Goal: Task Accomplishment & Management: Complete application form

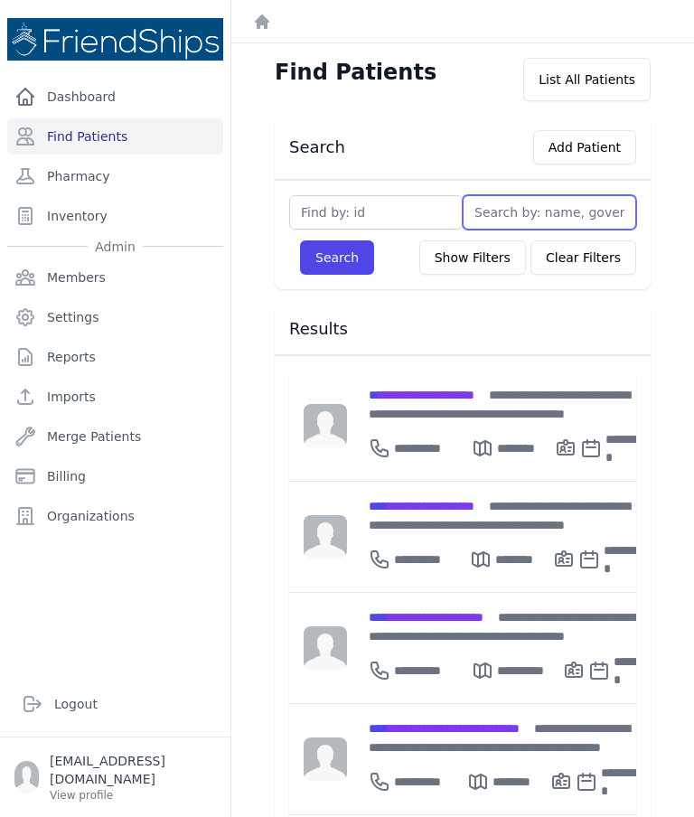
click at [515, 208] on input "text" at bounding box center [549, 212] width 173 height 34
type input "L"
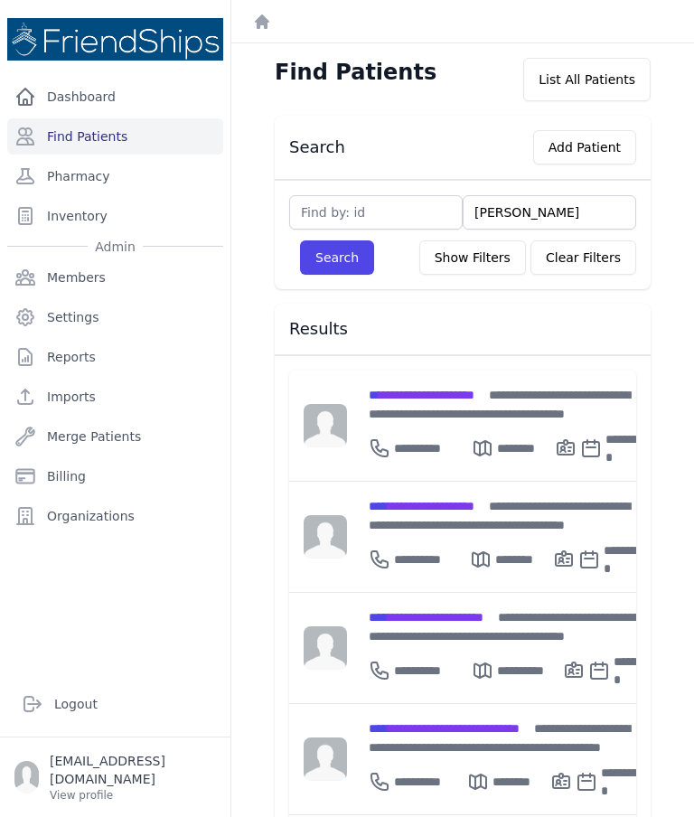
type input "Laila"
click at [332, 267] on button "Search" at bounding box center [337, 257] width 74 height 34
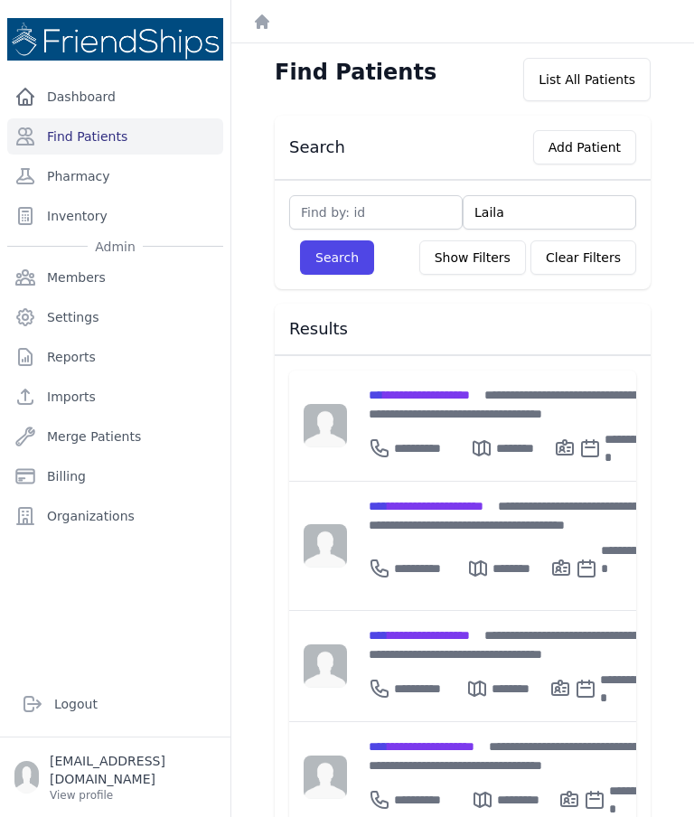
click at [461, 500] on div "**********" at bounding box center [507, 515] width 277 height 38
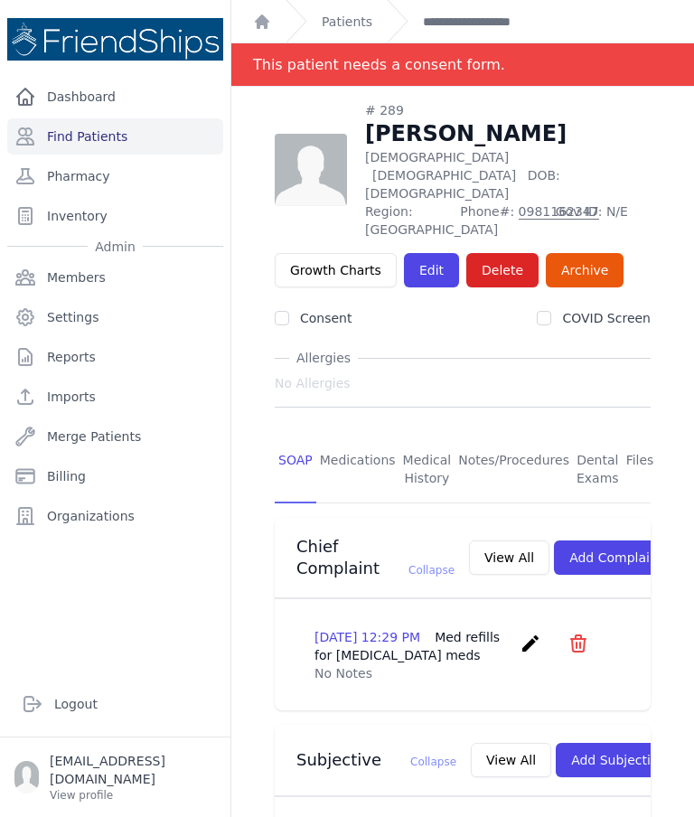
click at [424, 253] on link "Edit" at bounding box center [431, 270] width 55 height 34
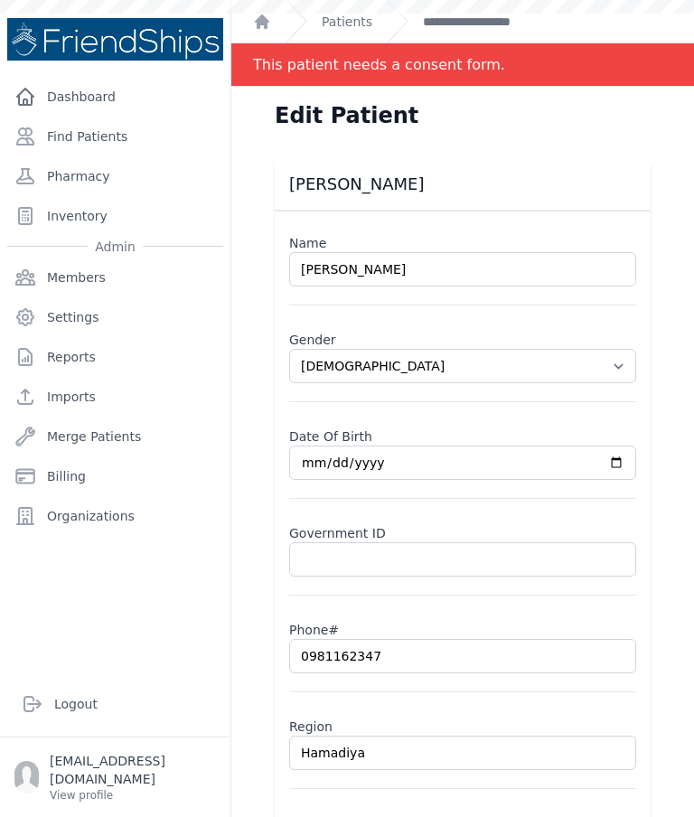
select select "[DEMOGRAPHIC_DATA]"
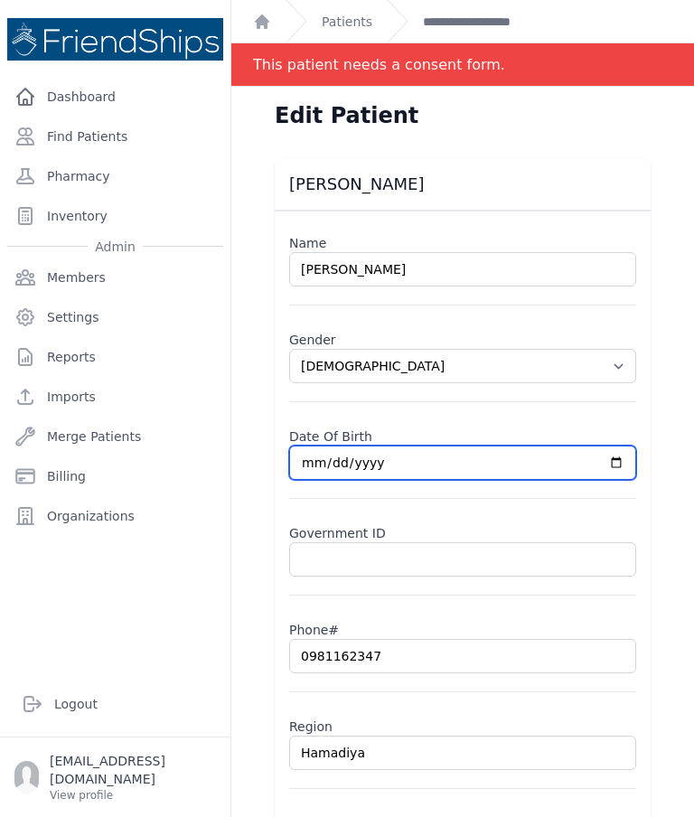
click at [612, 466] on input "[DATE]" at bounding box center [462, 462] width 347 height 34
type input "[DATE]"
select select "[DEMOGRAPHIC_DATA]"
type input "[DATE]"
select select "female"
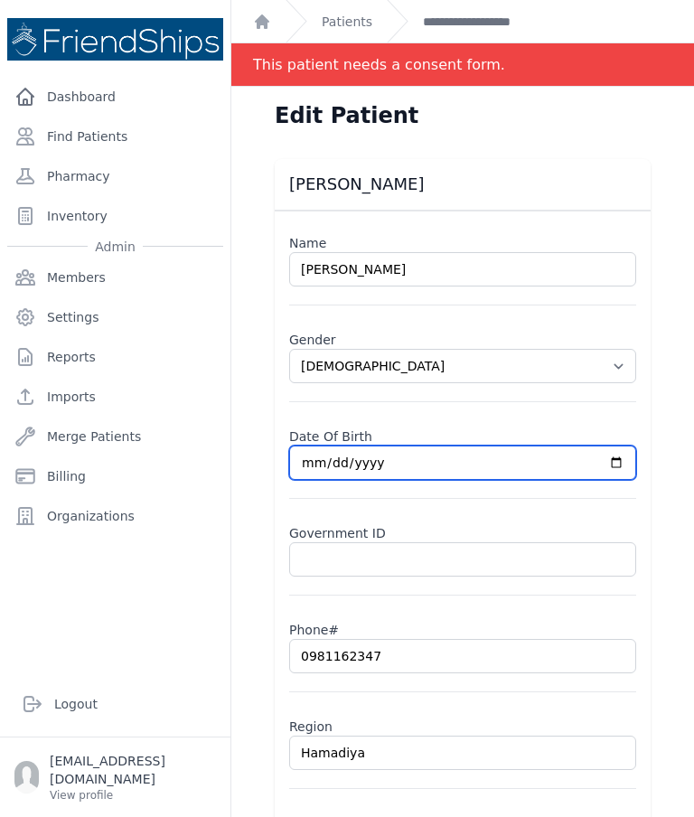
type input "1954-11-19"
select select "female"
click at [536, 451] on input "1954-11-19" at bounding box center [462, 462] width 347 height 34
type input "1953-11-19"
select select "[DEMOGRAPHIC_DATA]"
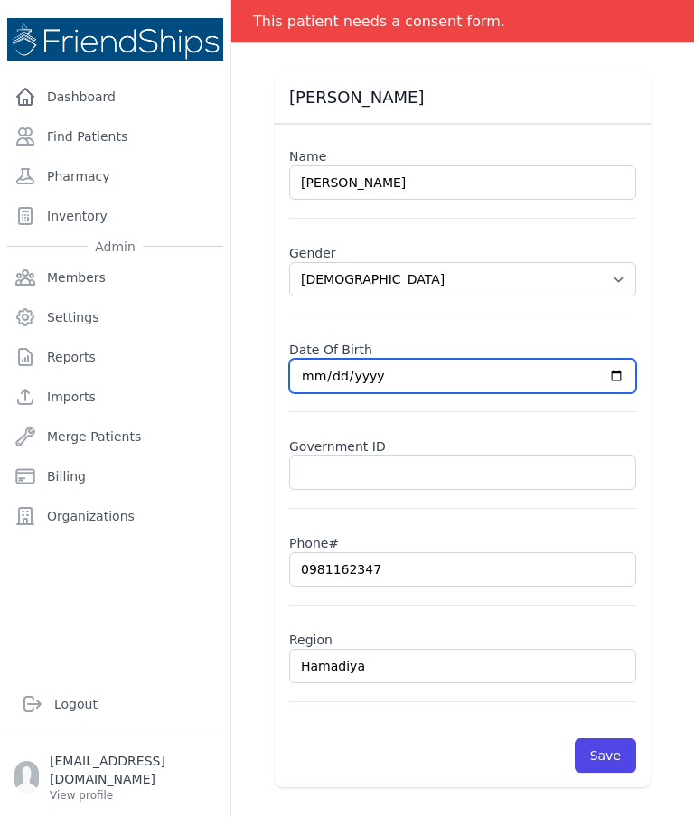
scroll to position [87, 0]
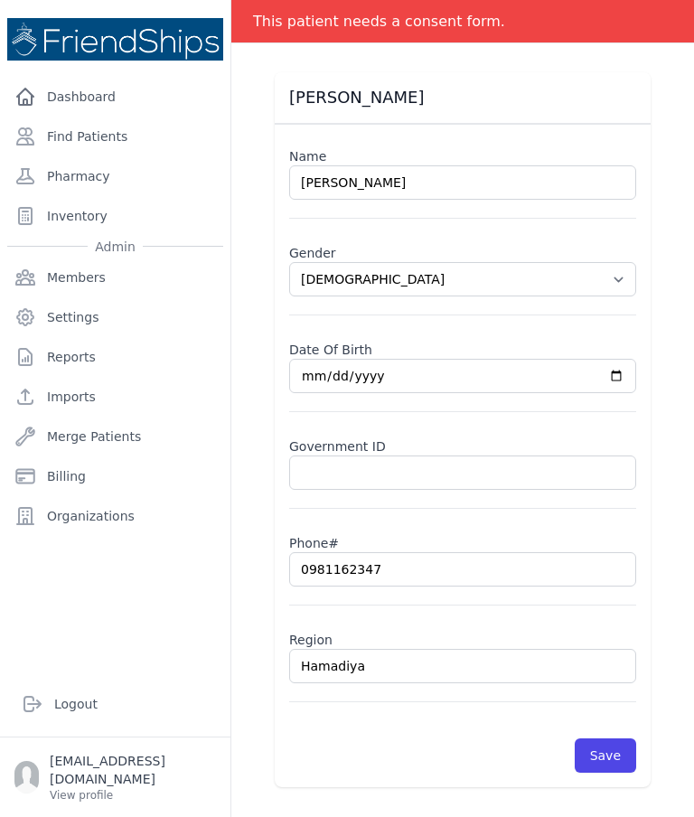
click at [613, 749] on button "Save" at bounding box center [605, 755] width 61 height 34
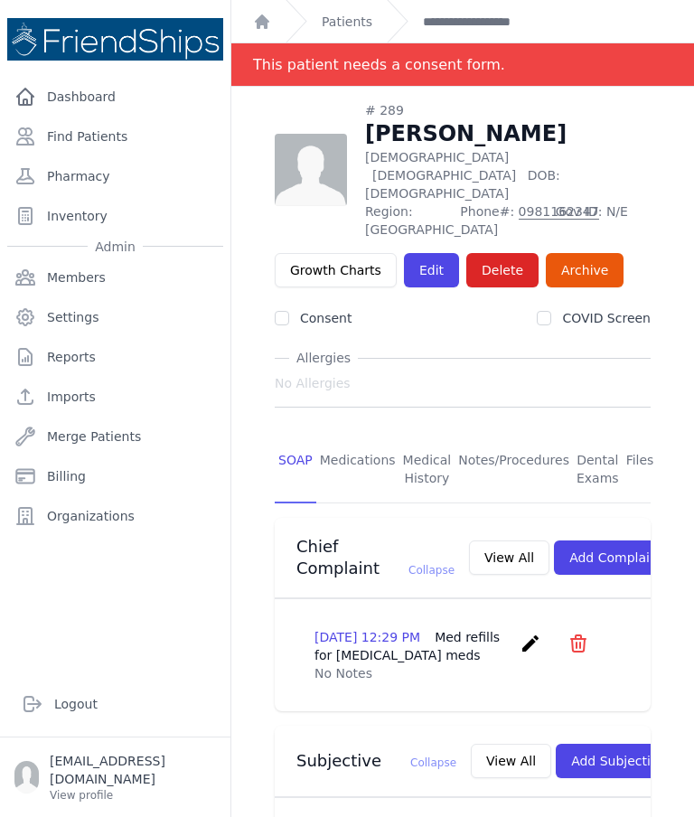
click at [108, 133] on link "Find Patients" at bounding box center [115, 136] width 216 height 36
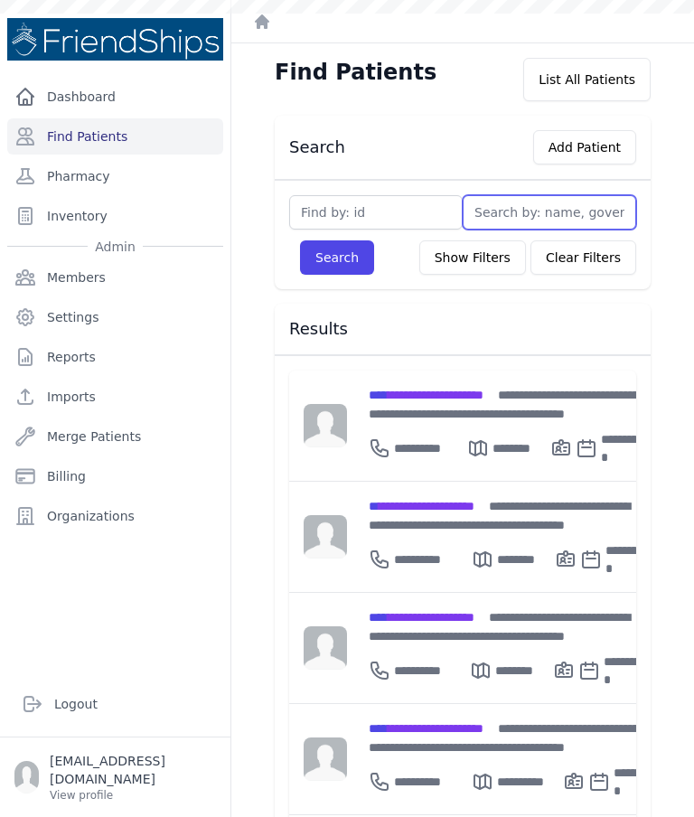
click at [544, 222] on input "text" at bounding box center [549, 212] width 173 height 34
click at [394, 218] on input "text" at bounding box center [375, 212] width 173 height 34
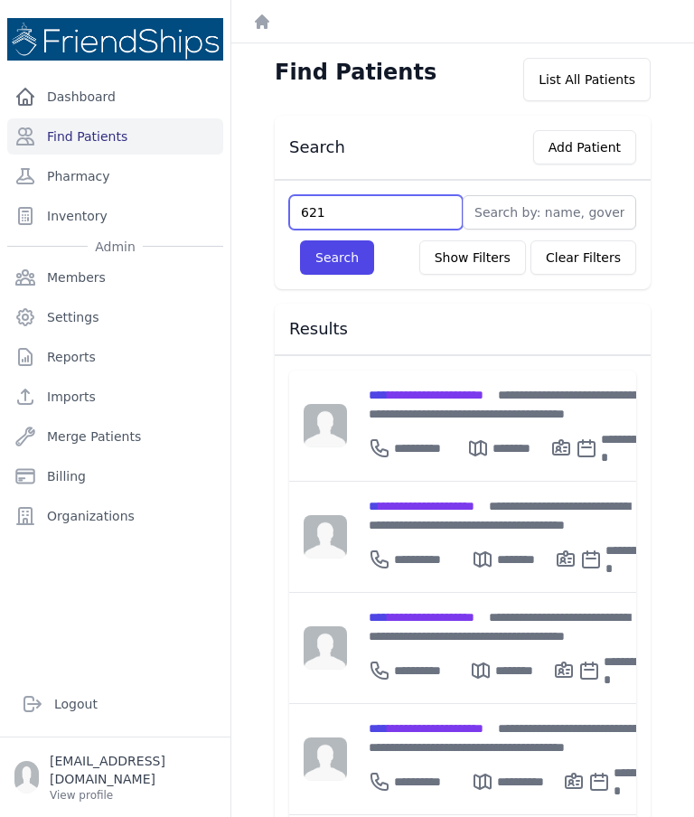
type input "621"
click at [332, 253] on button "Search" at bounding box center [337, 257] width 74 height 34
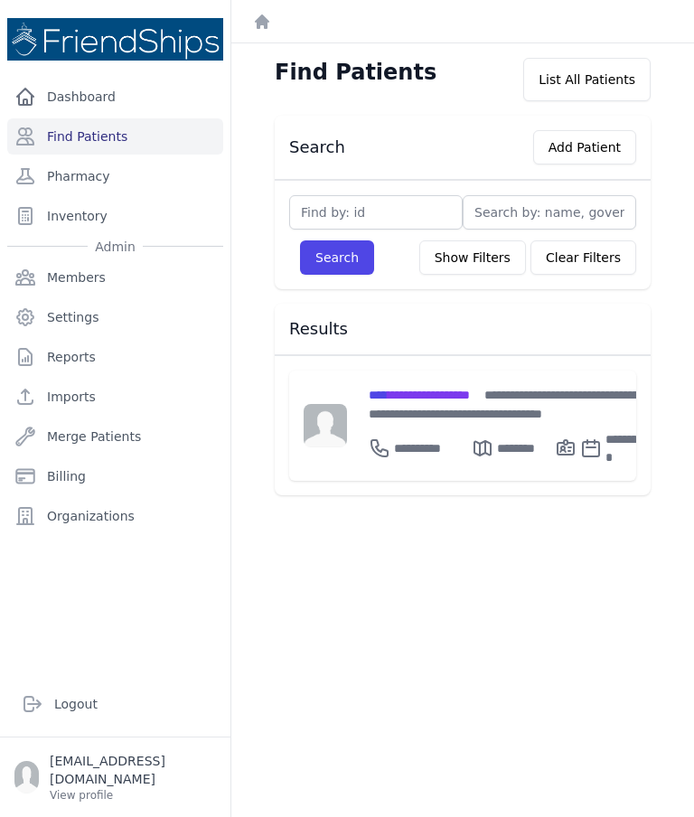
click at [411, 385] on div "**********" at bounding box center [508, 404] width 279 height 38
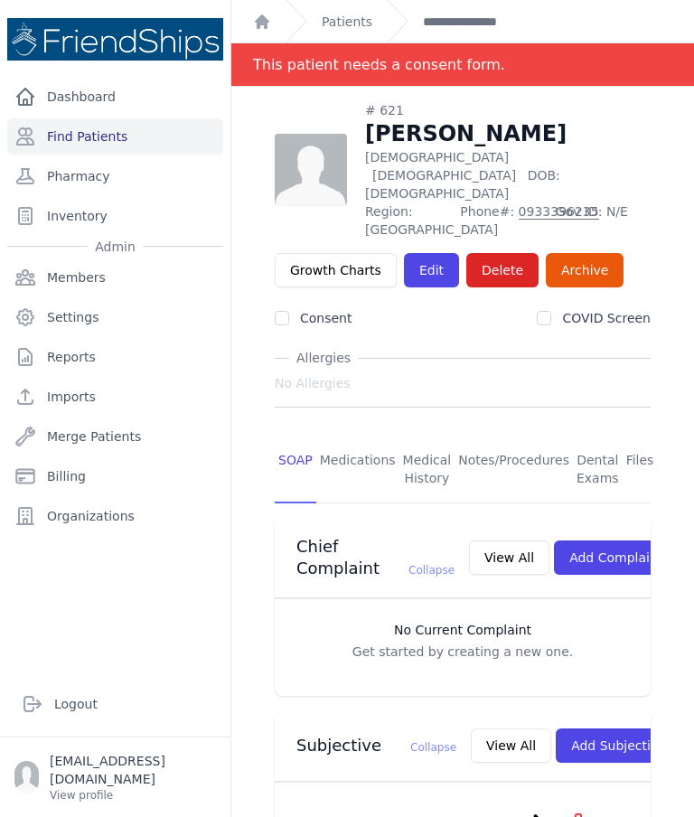
click at [425, 253] on link "Edit" at bounding box center [431, 270] width 55 height 34
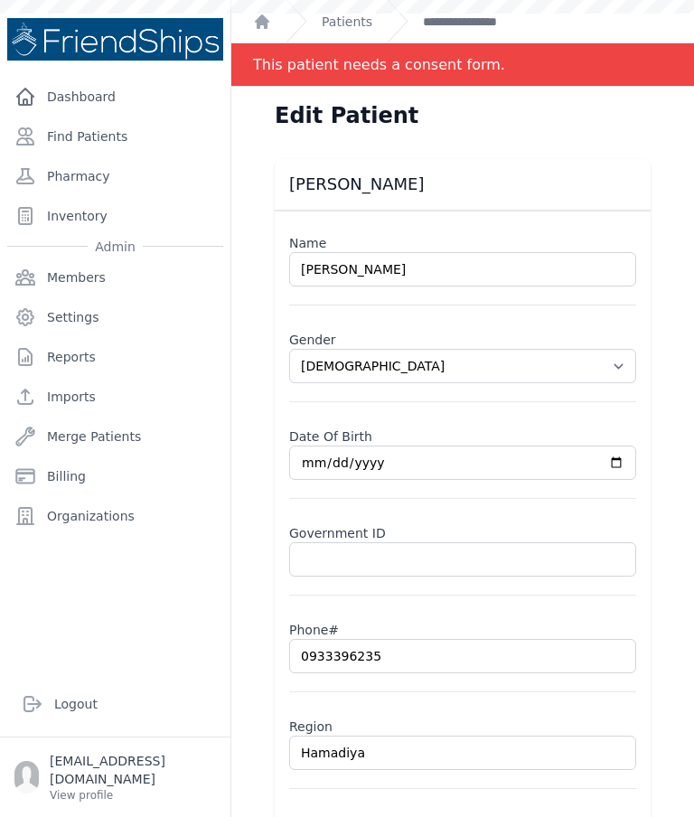
select select "female"
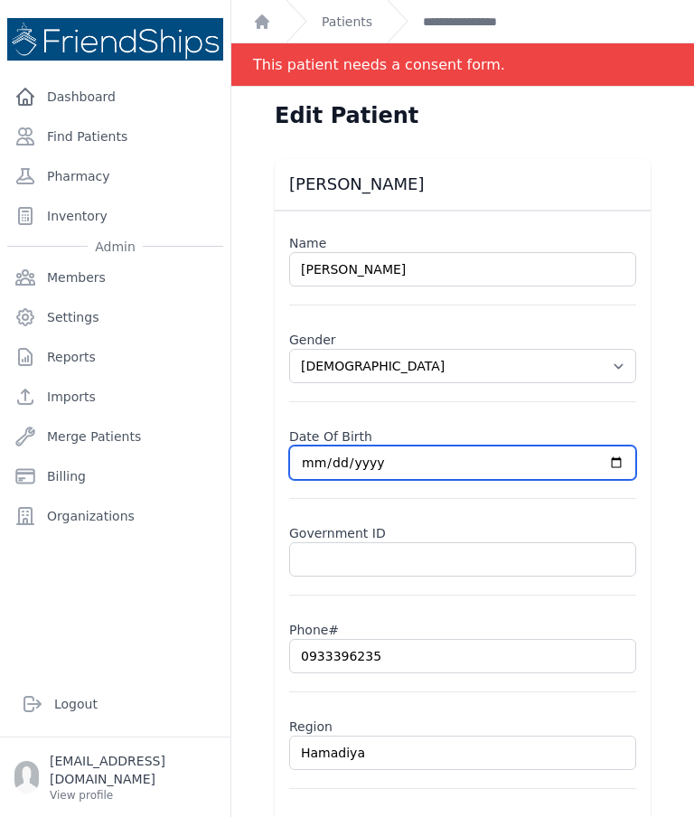
click at [542, 457] on input "1974-01-01" at bounding box center [462, 462] width 347 height 34
type input "1974-09-01"
select select "female"
type input "1974-09-20"
select select "[DEMOGRAPHIC_DATA]"
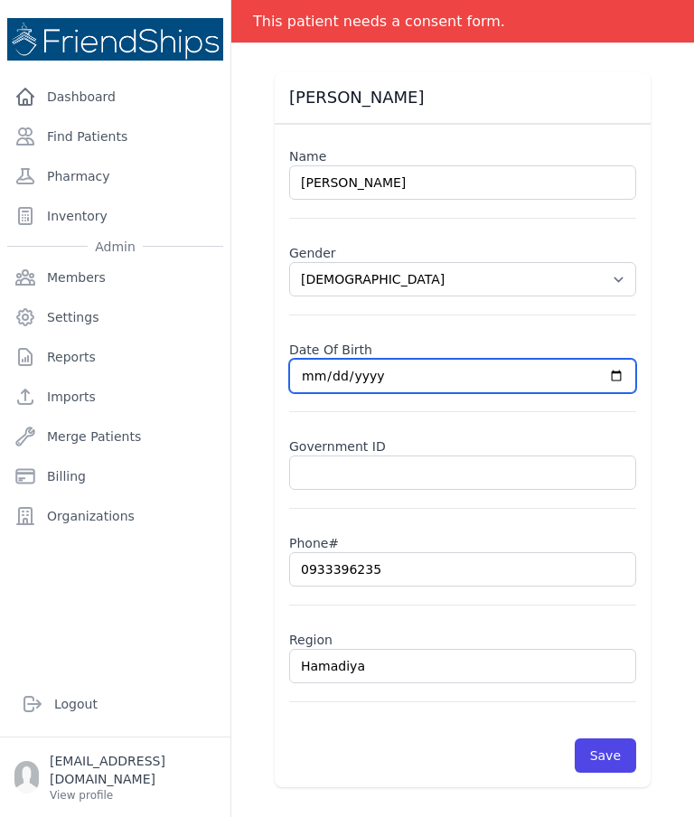
scroll to position [87, 0]
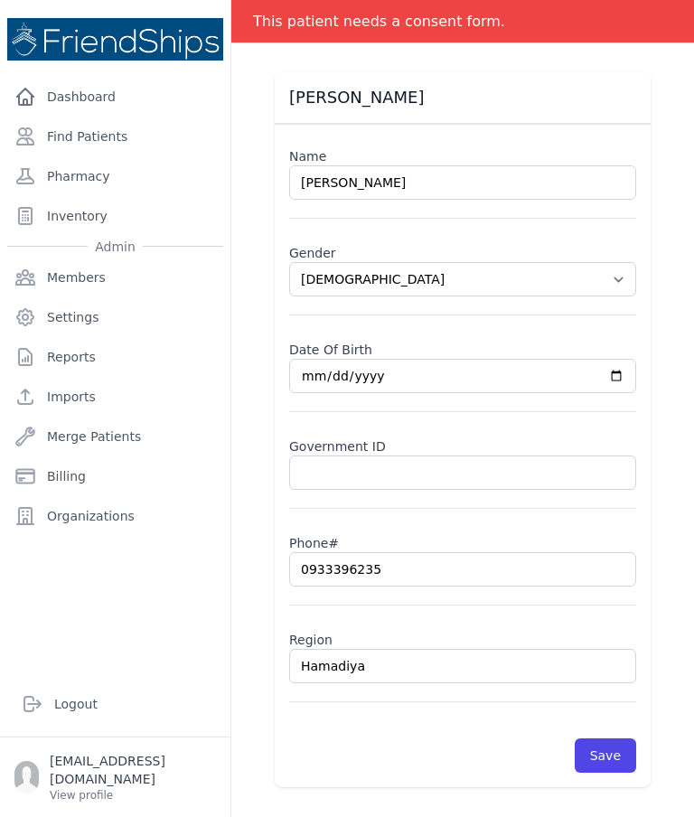
click at [687, 605] on div "Edit Patient Maryam Ali Hajji Name Maryam Ali Hajji Gender Select Gender Male F…" at bounding box center [462, 408] width 463 height 817
click at [684, 607] on div "Edit Patient Maryam Ali Hajji Name Maryam Ali Hajji Gender Select Gender Male F…" at bounding box center [462, 408] width 463 height 817
click at [620, 742] on button "Save" at bounding box center [605, 755] width 61 height 34
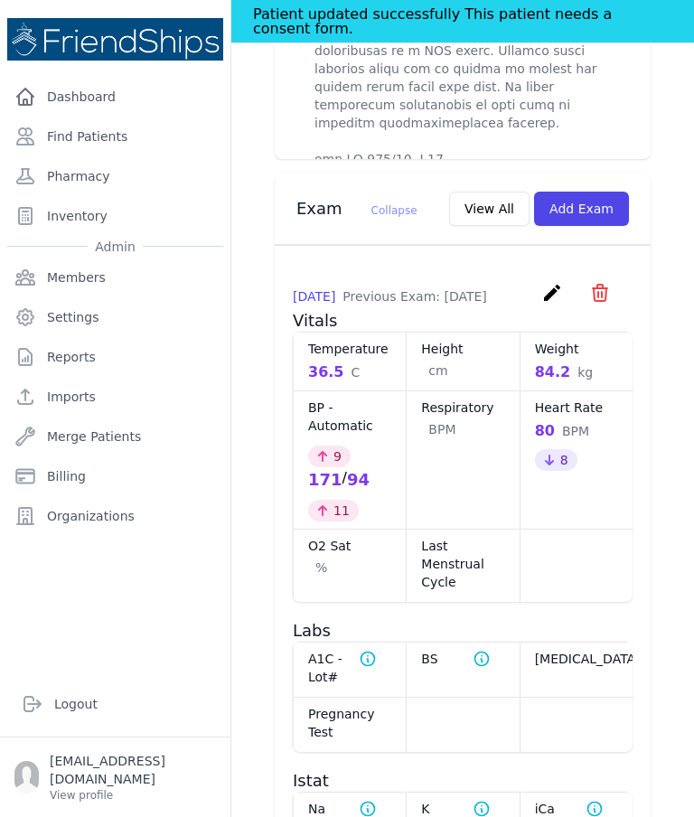
scroll to position [1632, 0]
click at [603, 206] on button "Add Exam" at bounding box center [581, 209] width 95 height 34
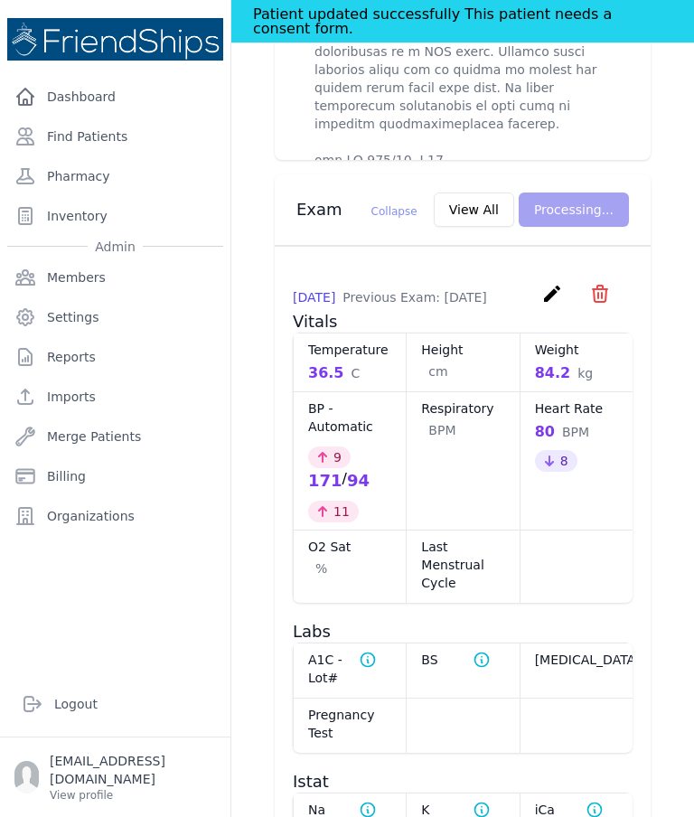
scroll to position [0, 0]
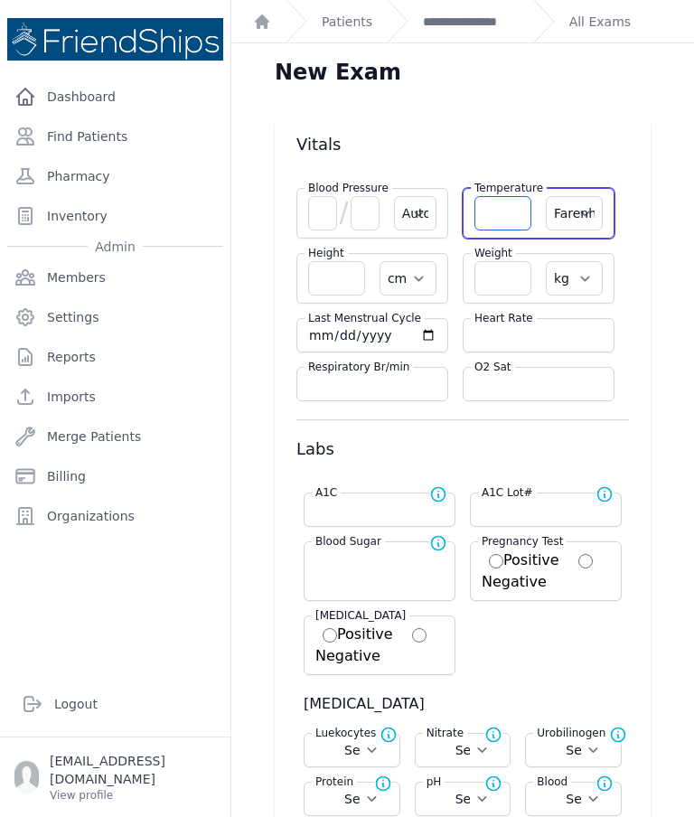
click at [506, 225] on input "number" at bounding box center [502, 213] width 57 height 34
type input "36.6"
click at [581, 221] on select "Farenheit [PERSON_NAME]" at bounding box center [574, 213] width 57 height 34
select select "Automatic"
select select "cm"
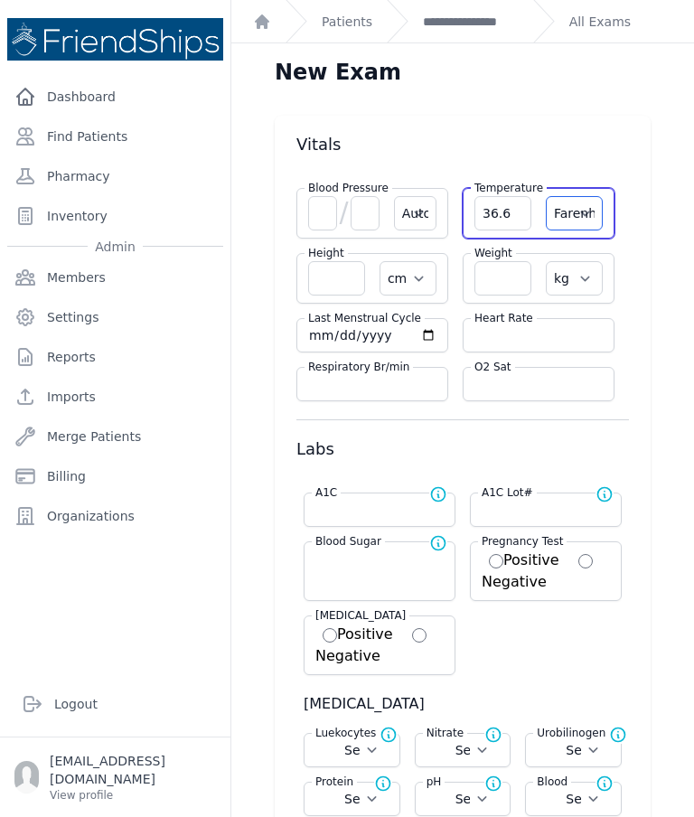
select select "kg"
select select
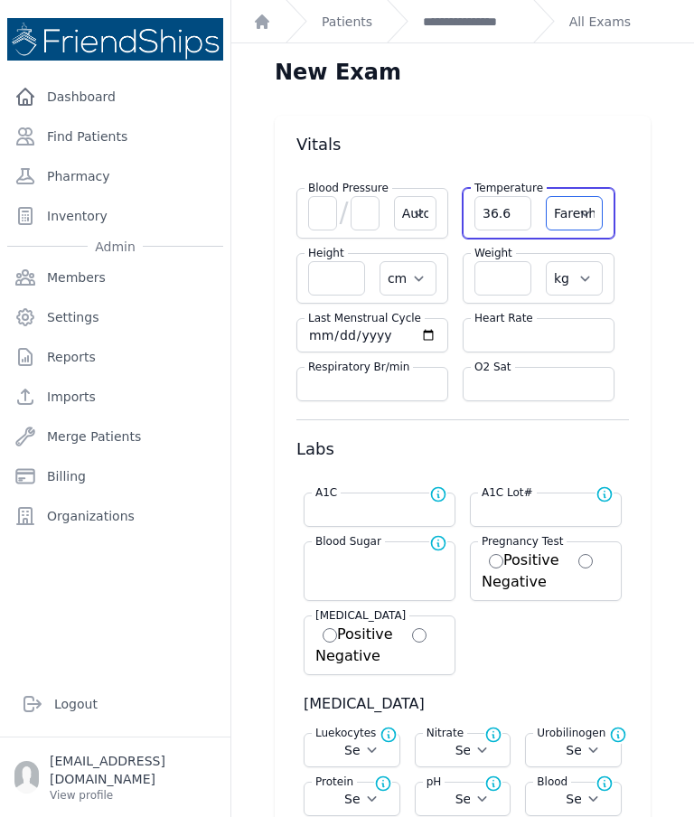
select select
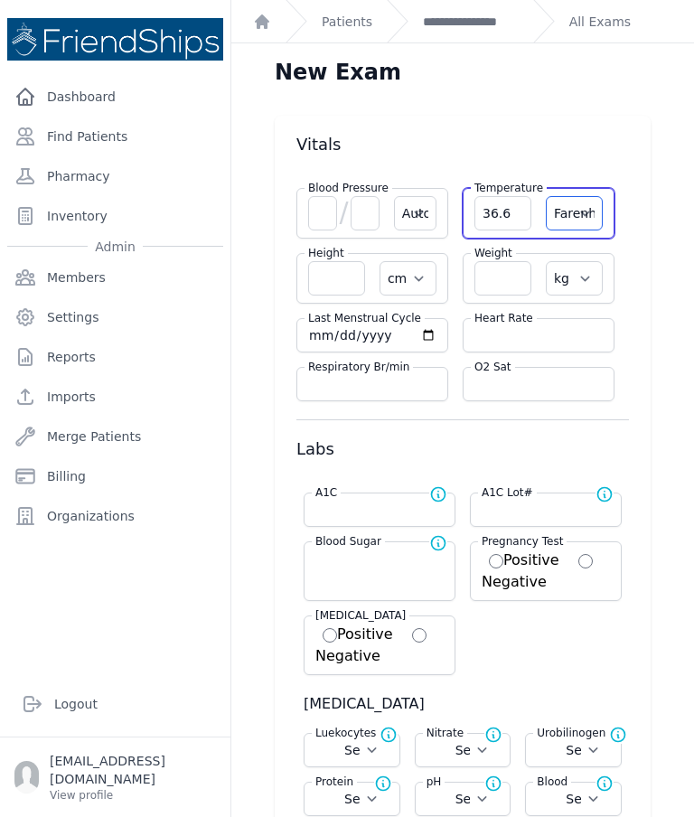
select select
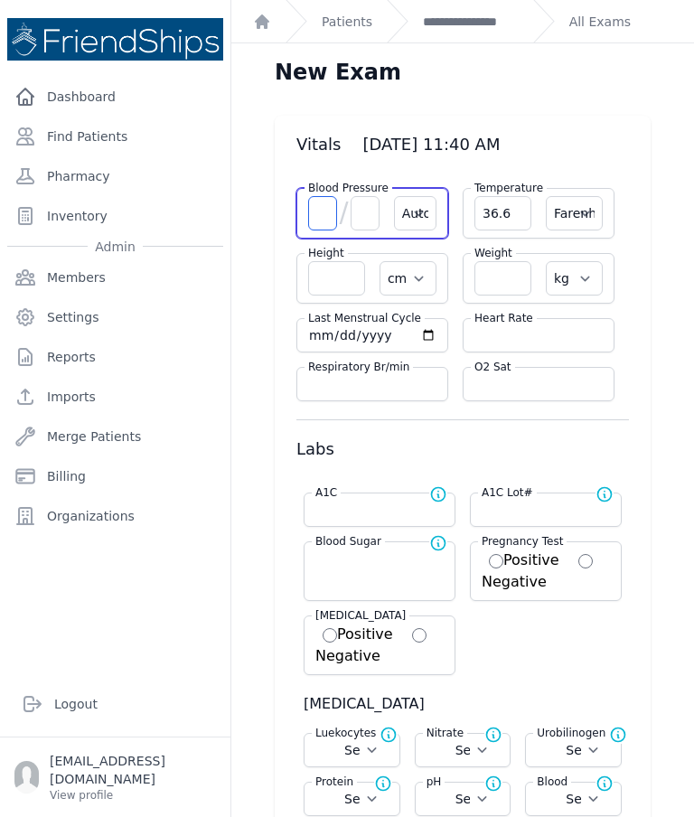
click at [328, 221] on input "number" at bounding box center [322, 213] width 29 height 34
type input "140"
click at [369, 223] on input "number" at bounding box center [365, 213] width 29 height 34
select select "Automatic"
select select "F"
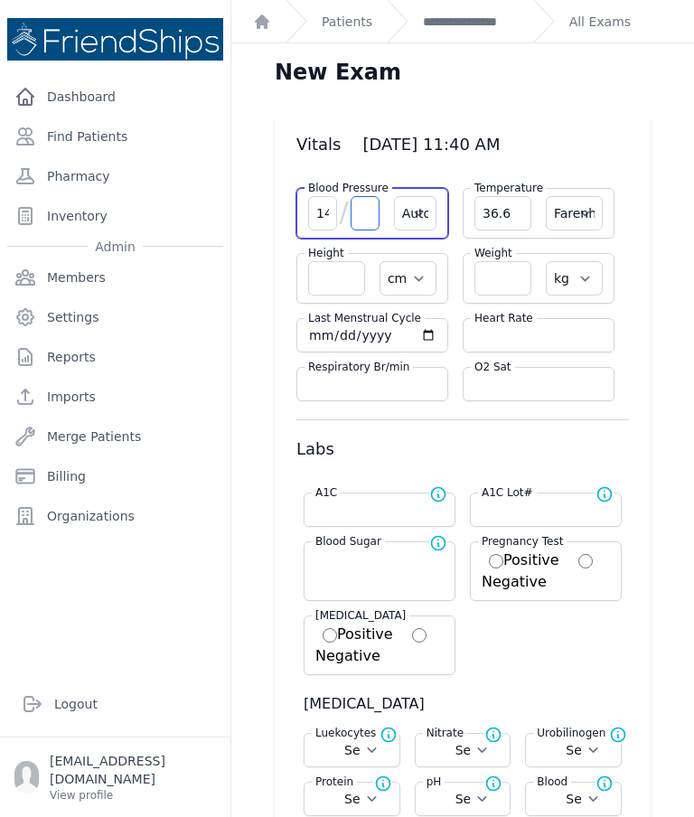
select select "cm"
select select "kg"
select select
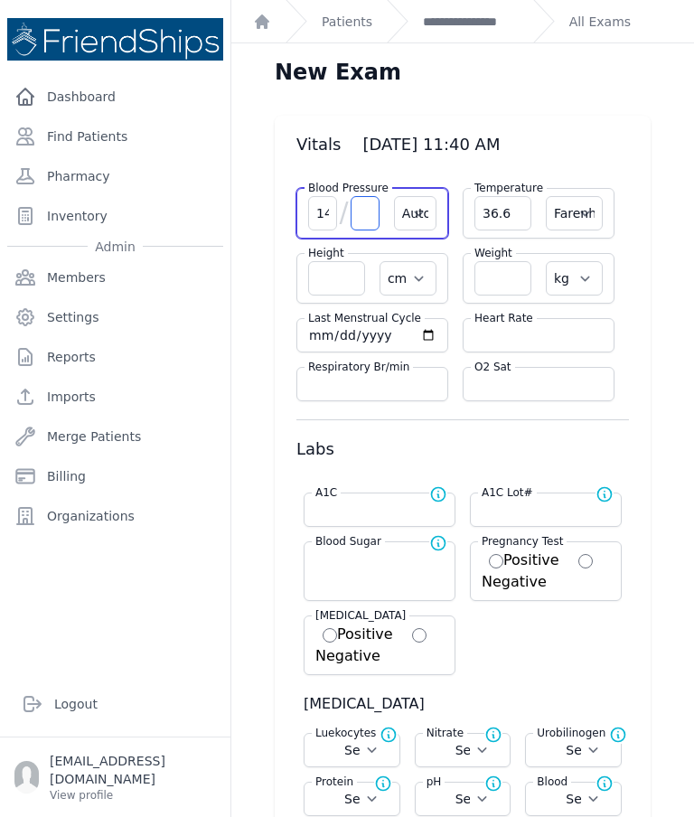
select select
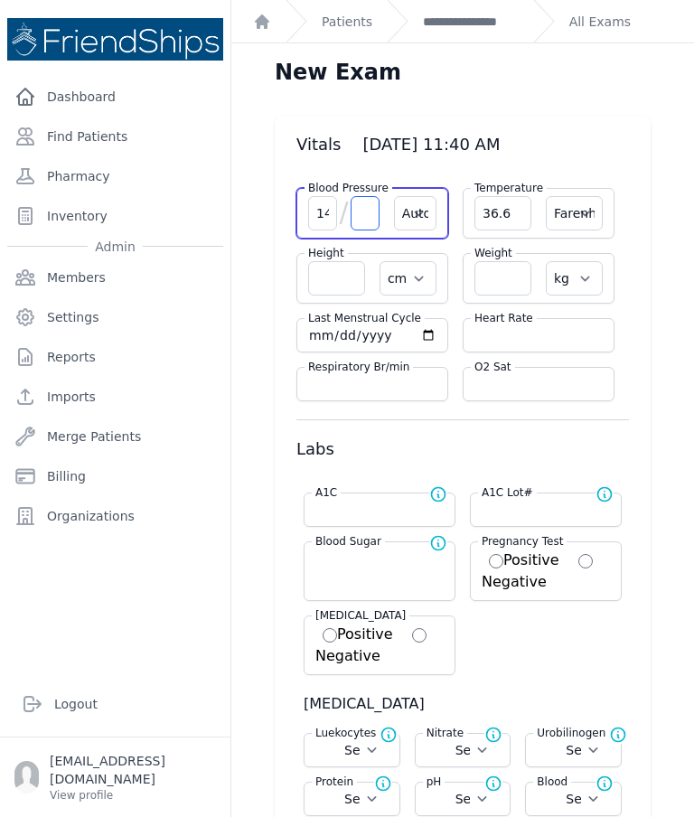
select select
type input "85"
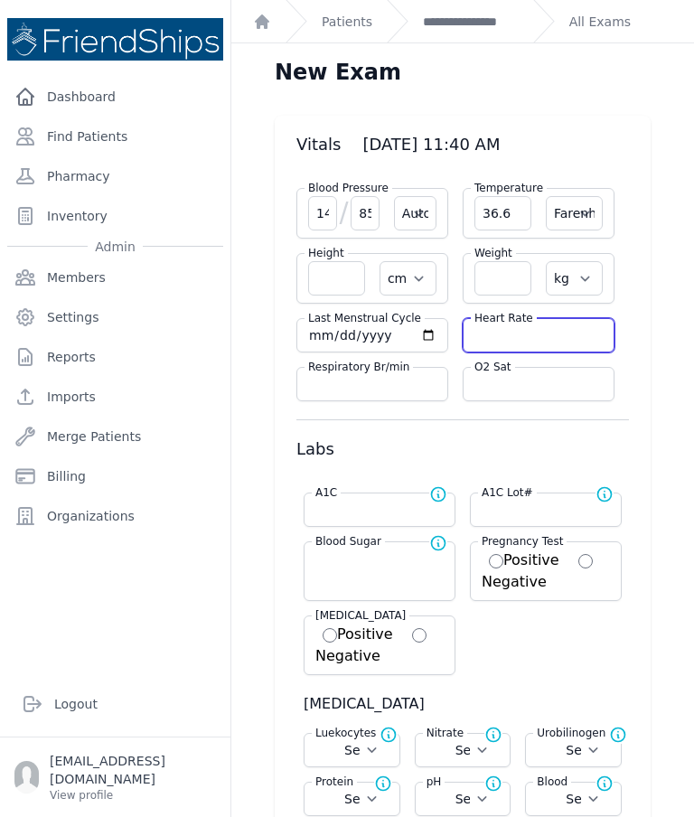
click at [522, 340] on input "number" at bounding box center [538, 335] width 128 height 18
select select "Automatic"
select select "F"
select select "cm"
select select "kg"
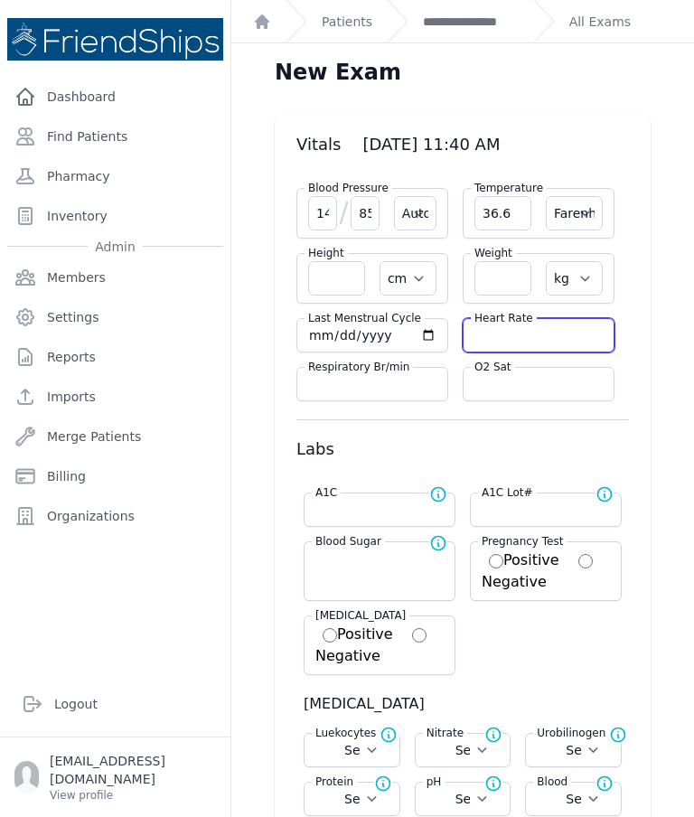
select select
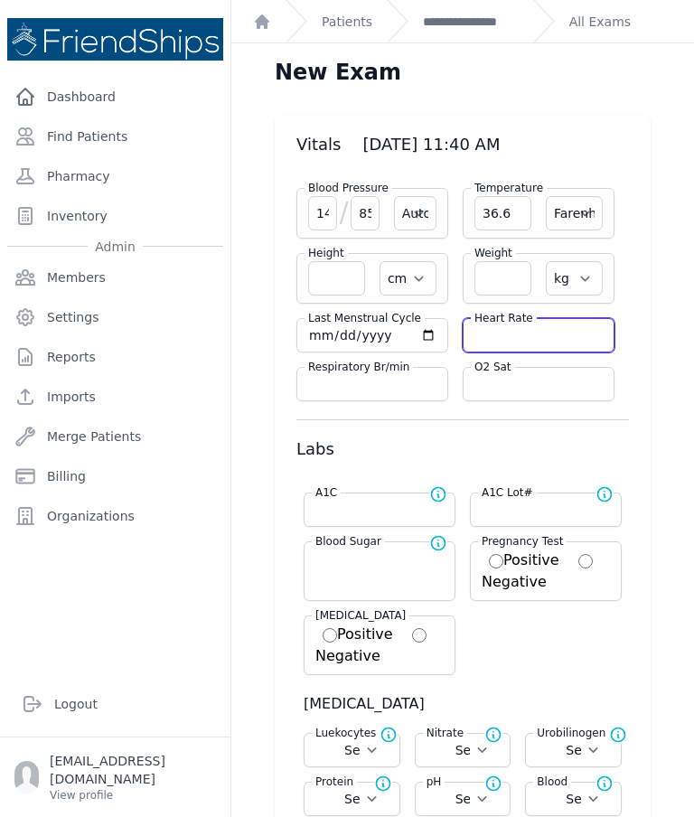
select select
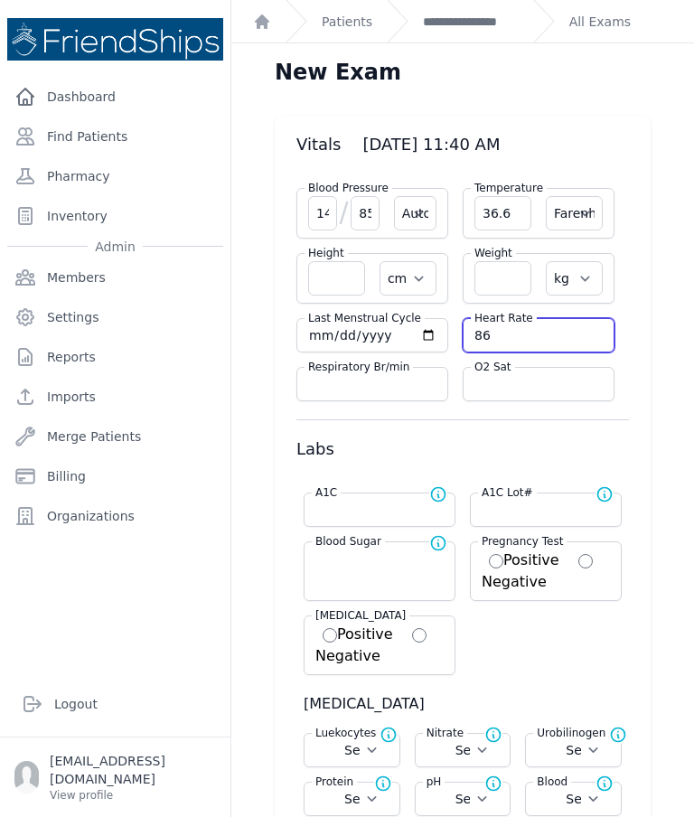
type input "86"
click at [500, 282] on input "number" at bounding box center [502, 278] width 57 height 34
select select "Automatic"
select select "F"
select select "cm"
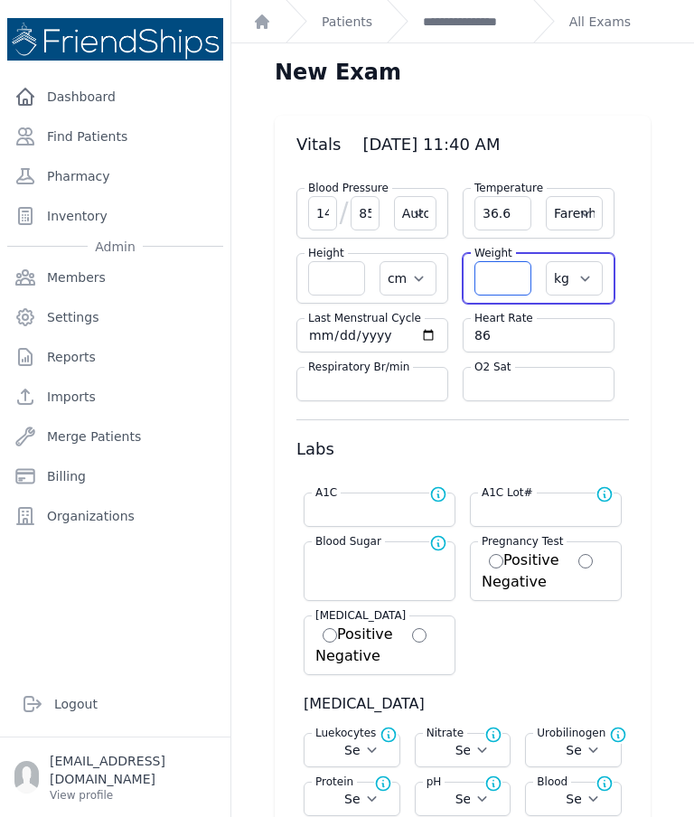
select select "kg"
select select
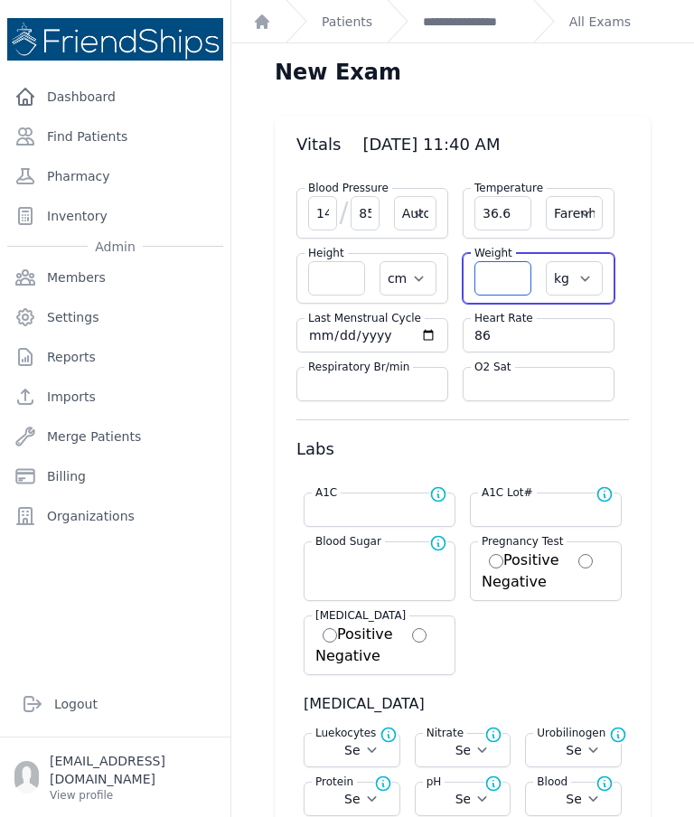
select select
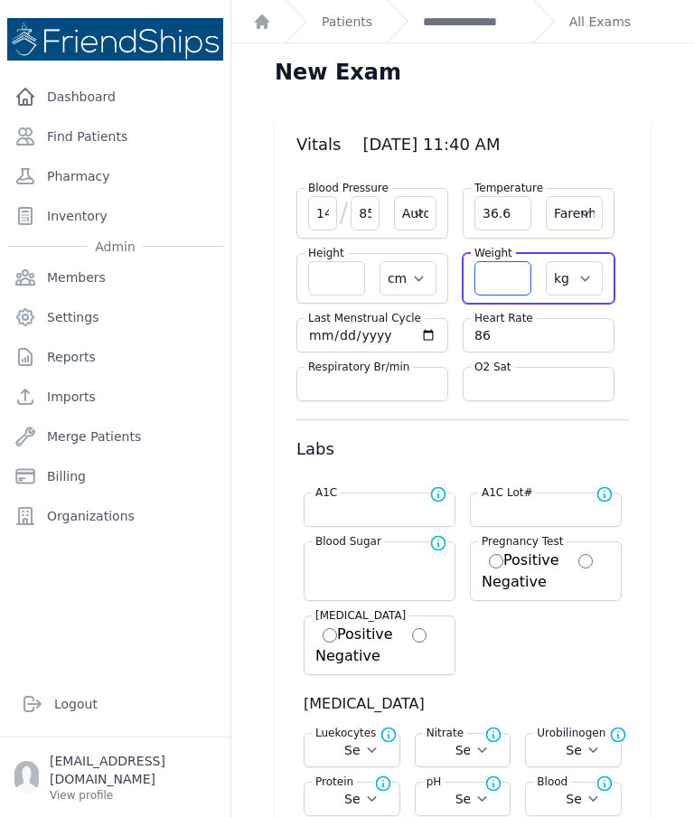
select select
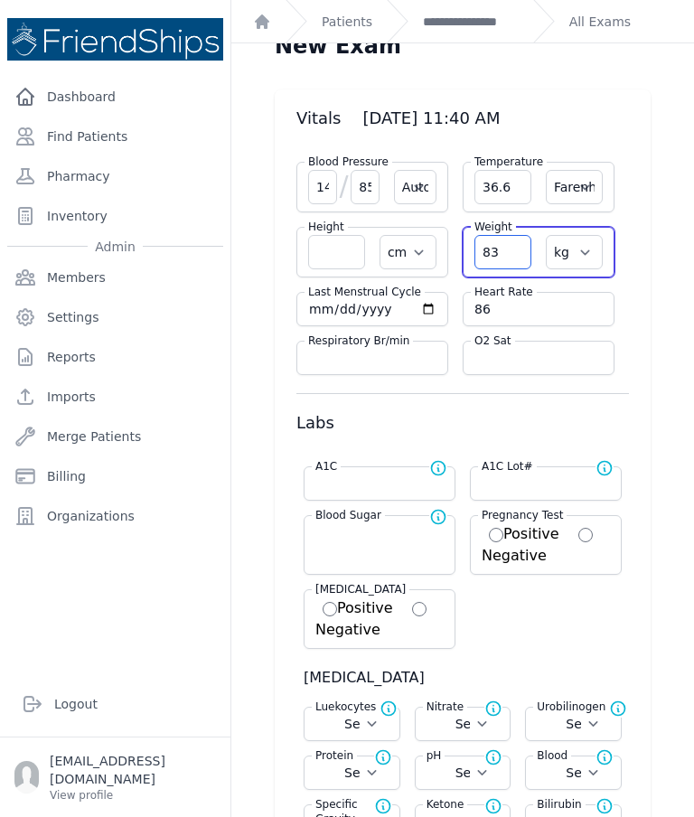
scroll to position [25, 0]
type input "83"
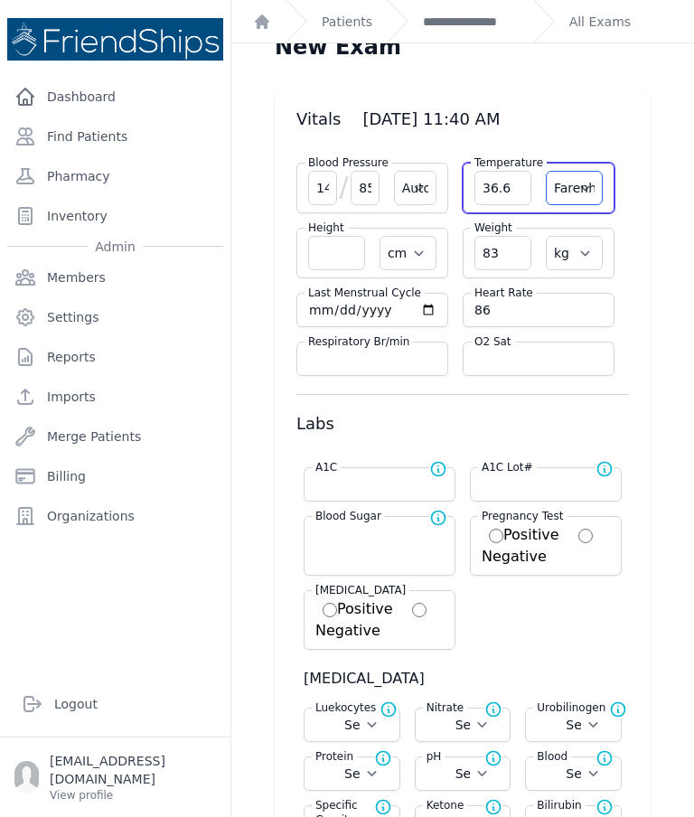
click at [587, 187] on select "Farenheit Celcius" at bounding box center [574, 188] width 57 height 34
select select "C"
select select "Automatic"
select select "cm"
type input "83.0"
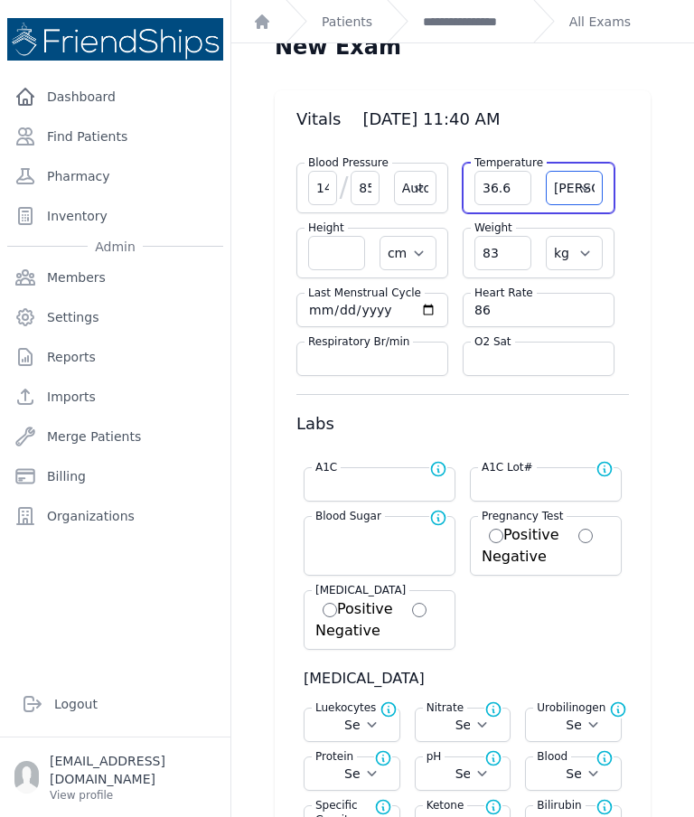
select select "kg"
select select
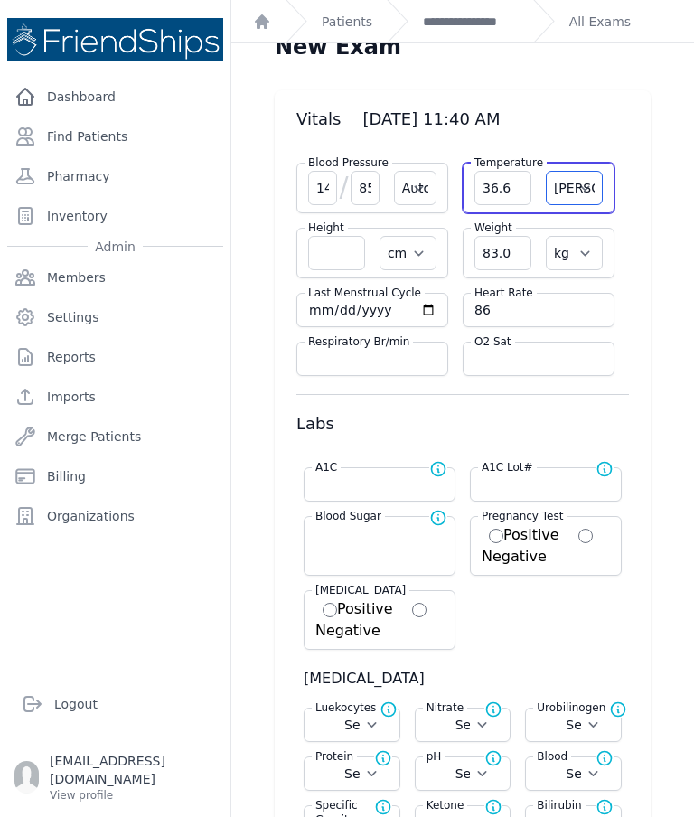
select select
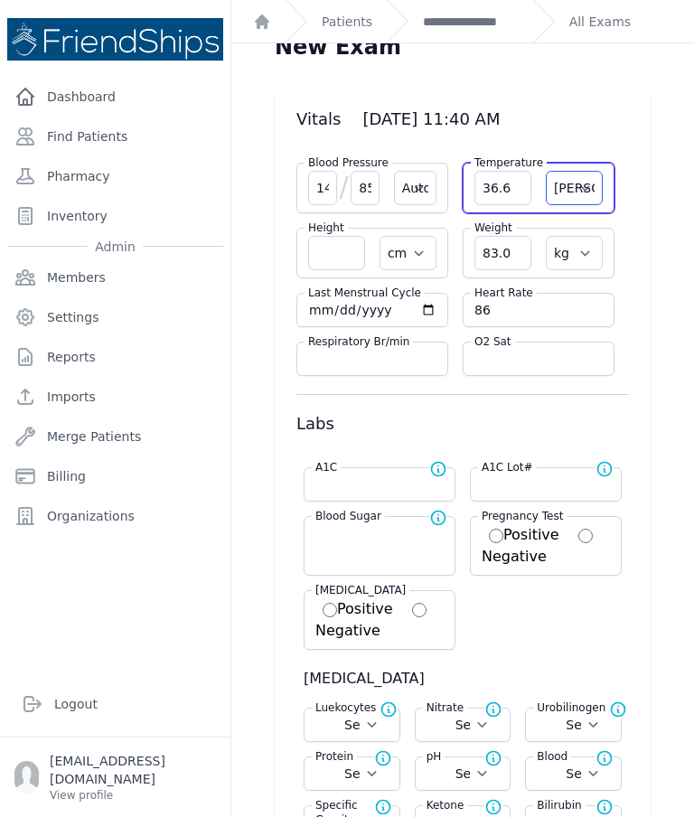
select select
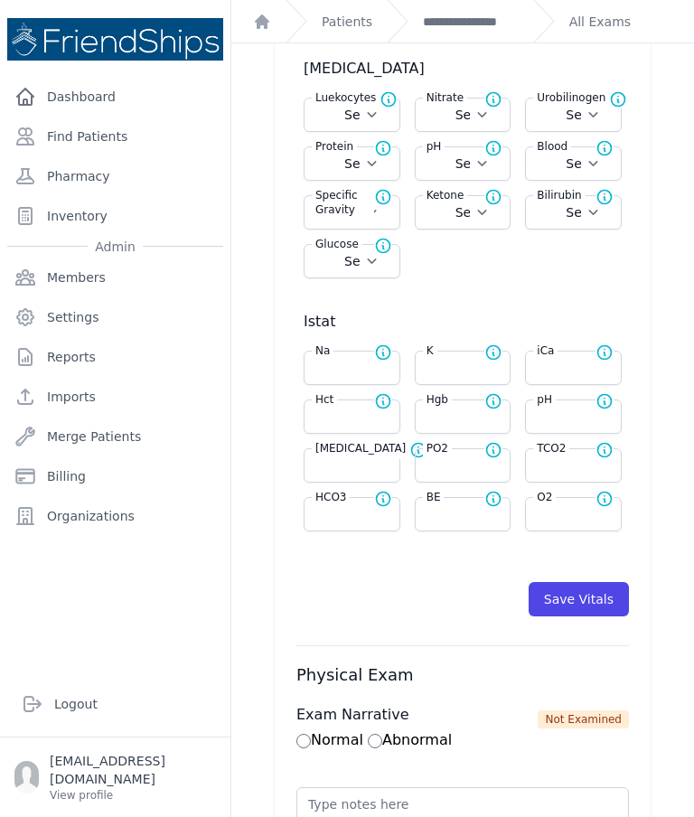
select select "Automatic"
select select "cm"
select select "kg"
select select
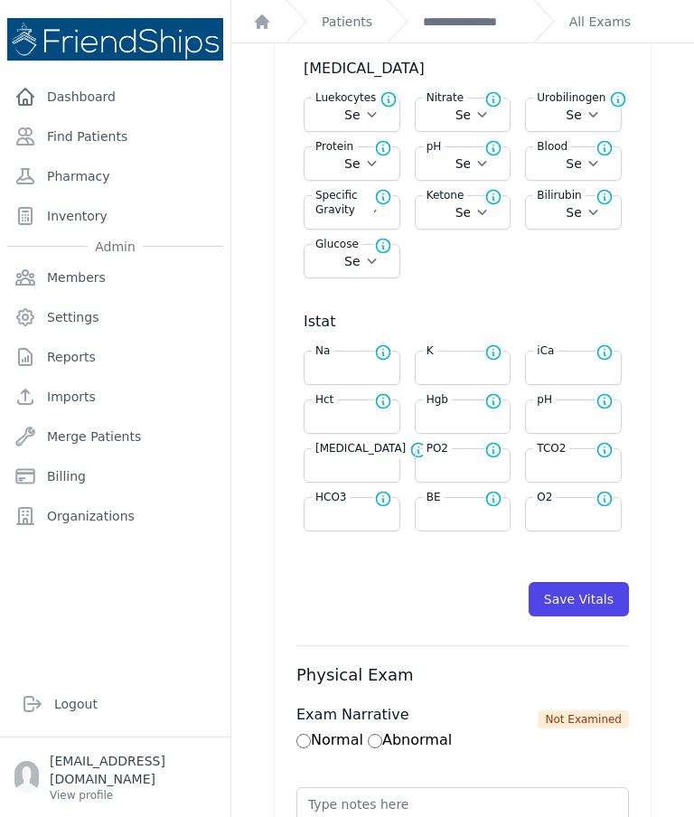
select select
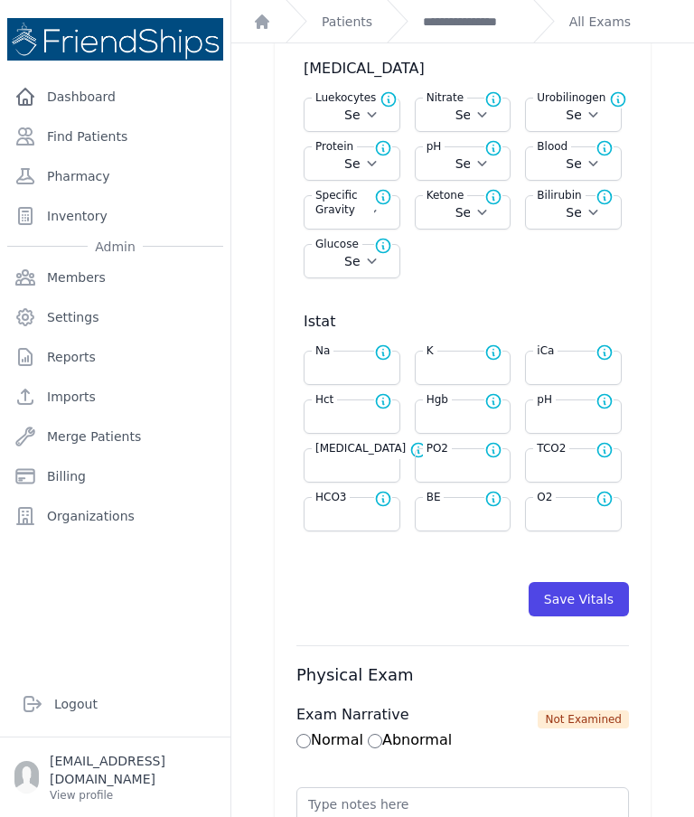
select select
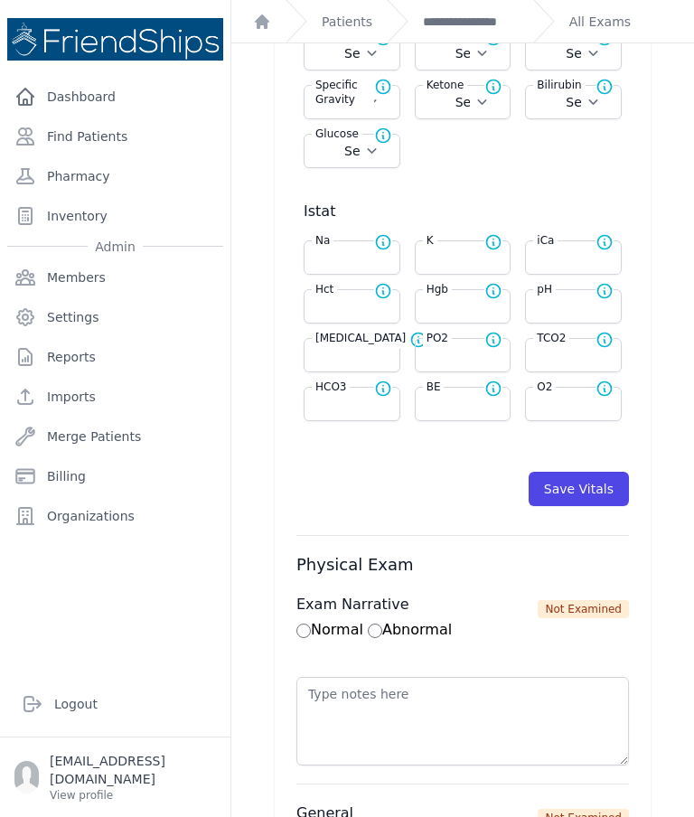
click at [599, 490] on button "Save Vitals" at bounding box center [578, 489] width 100 height 34
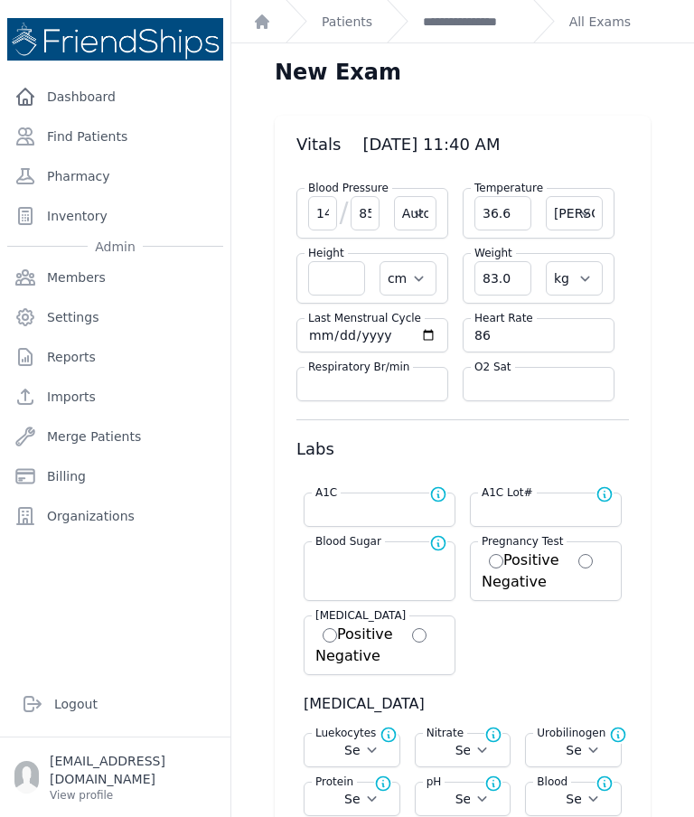
click at [492, 25] on link "**********" at bounding box center [471, 22] width 96 height 18
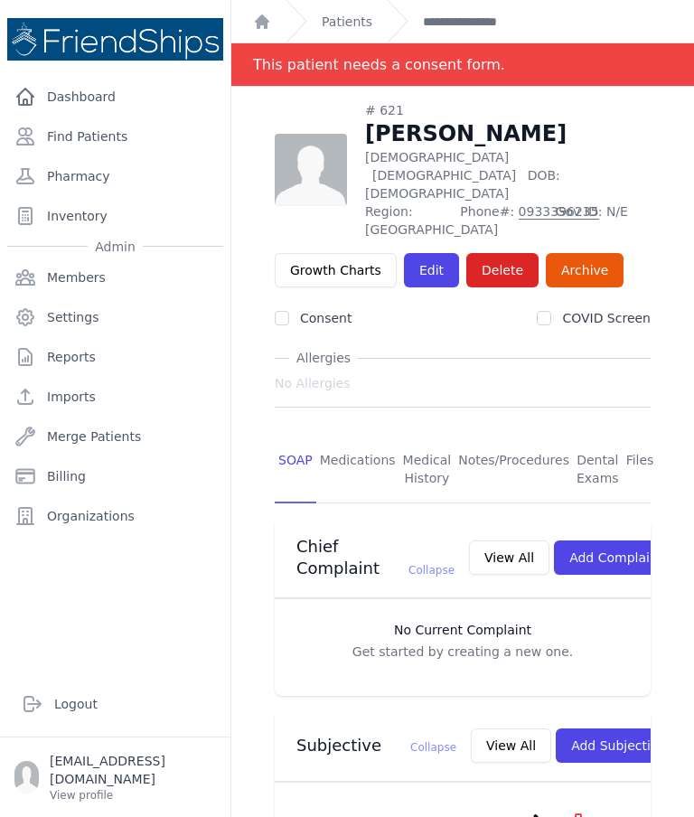
click at [101, 148] on link "Find Patients" at bounding box center [115, 136] width 216 height 36
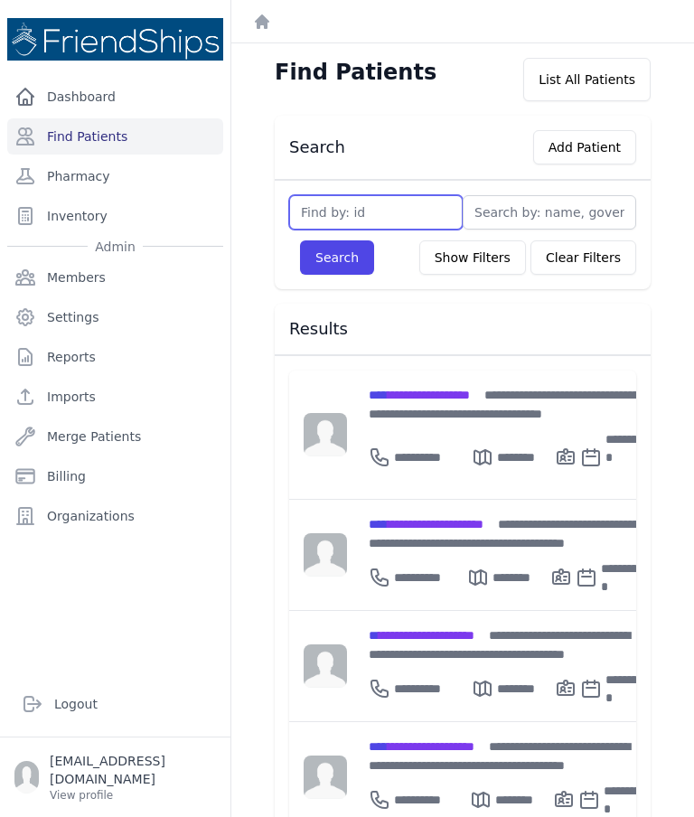
click at [394, 208] on input "text" at bounding box center [375, 212] width 173 height 34
type input "Q"
type input "137"
click at [321, 260] on button "Search" at bounding box center [337, 257] width 74 height 34
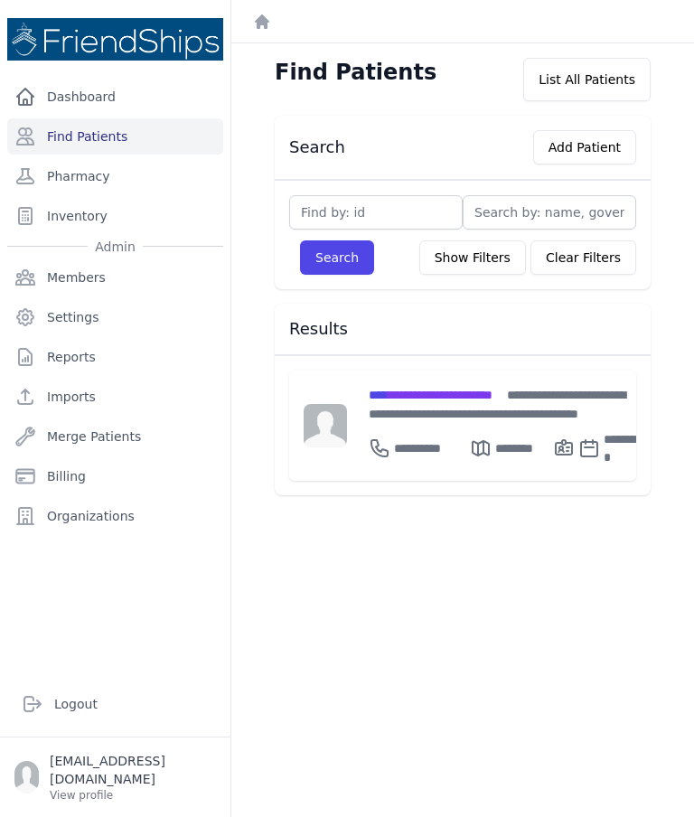
click at [480, 388] on span "**********" at bounding box center [431, 394] width 124 height 13
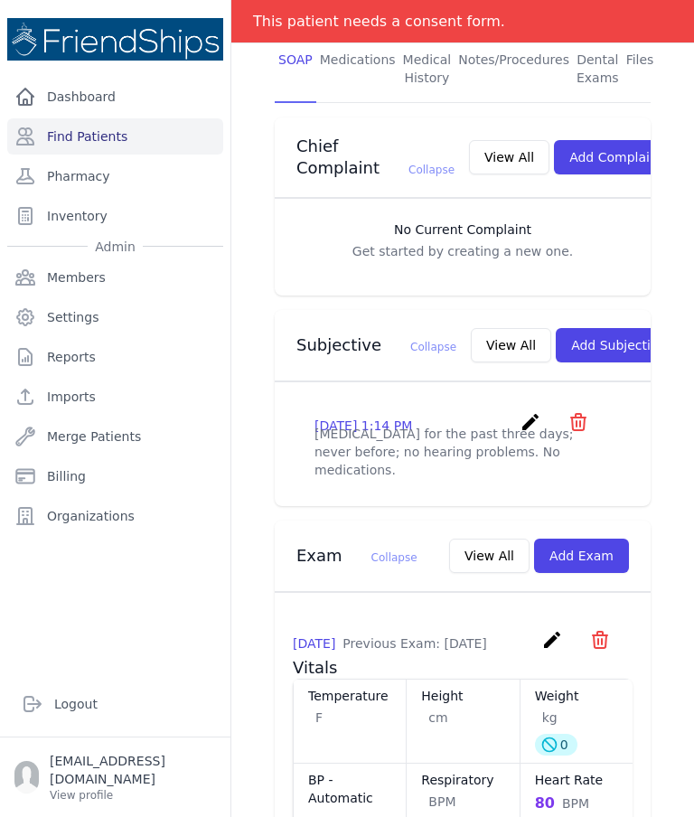
scroll to position [406, 0]
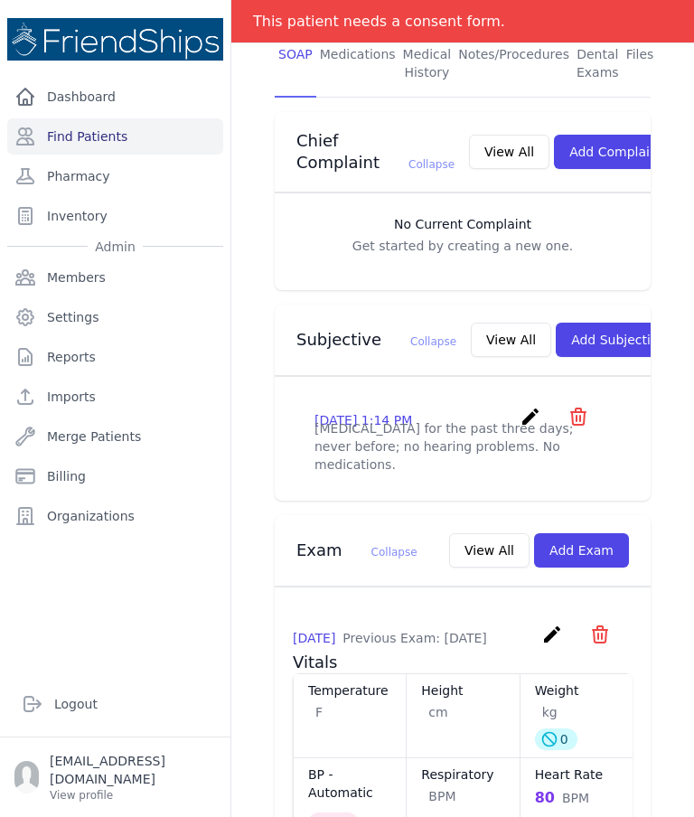
click at [601, 546] on button "Add Exam" at bounding box center [581, 550] width 95 height 34
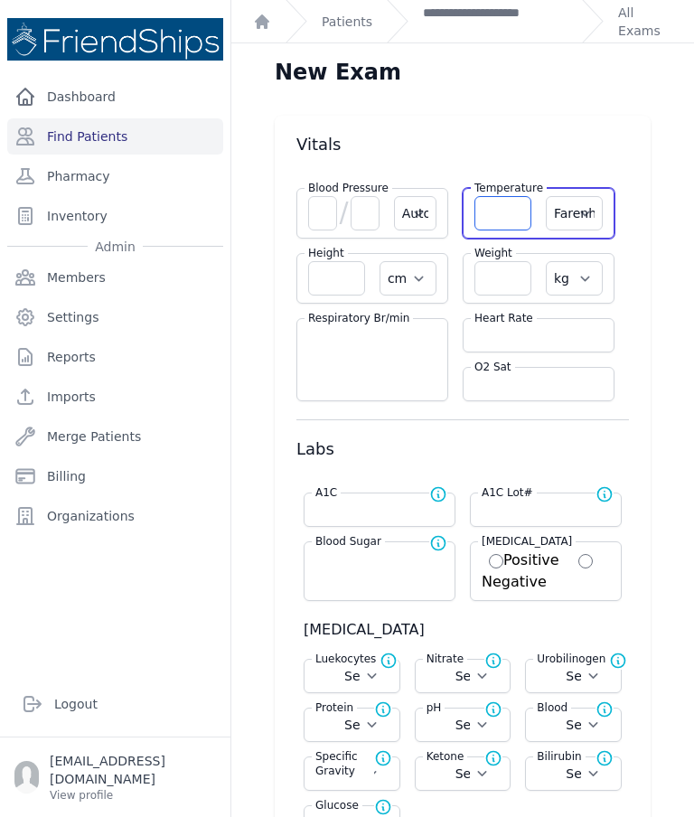
click at [512, 217] on input "number" at bounding box center [502, 213] width 57 height 34
type input "36.9"
click at [587, 218] on select "Farenheit Celcius" at bounding box center [574, 213] width 57 height 34
select select "C"
select select "Automatic"
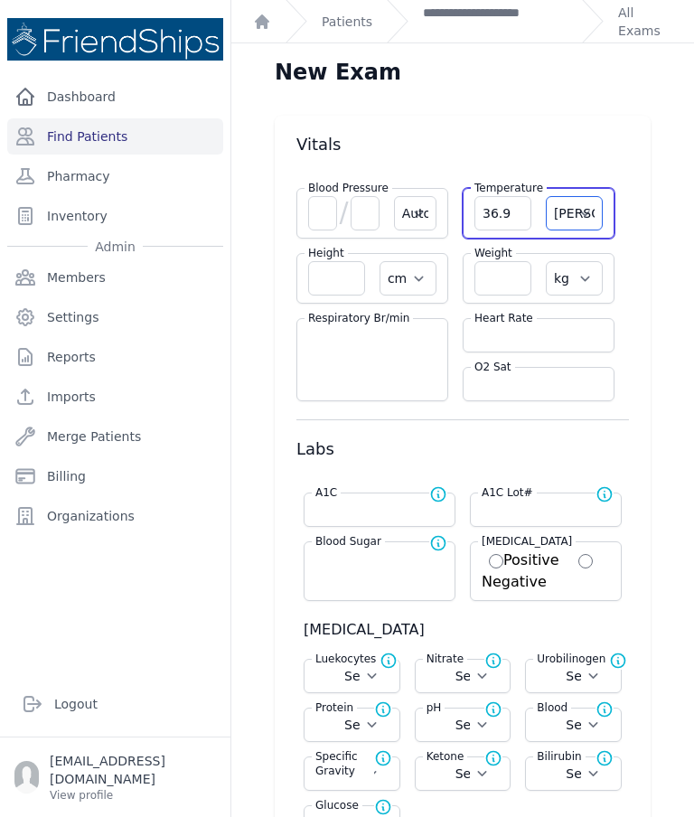
select select "cm"
select select "kg"
select select
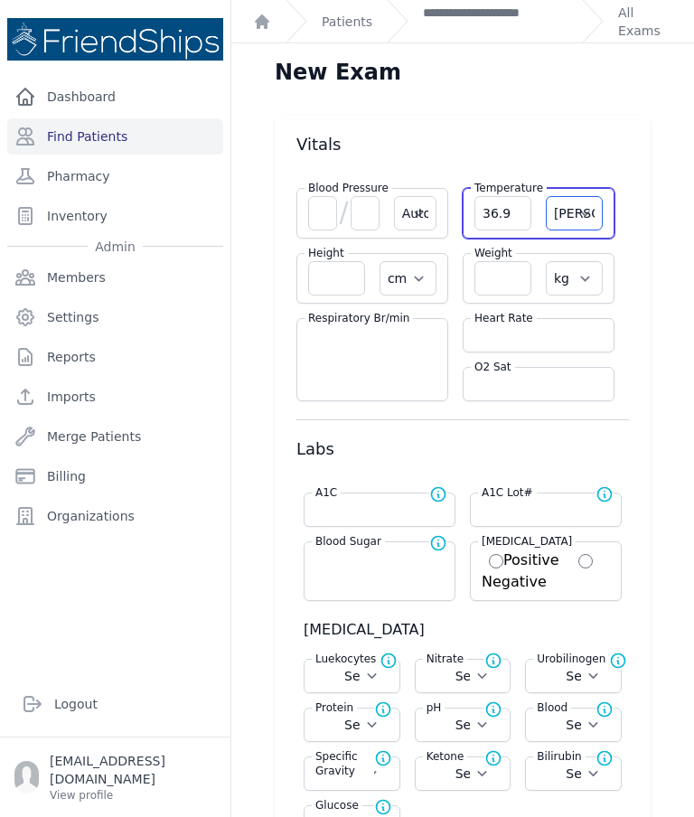
select select
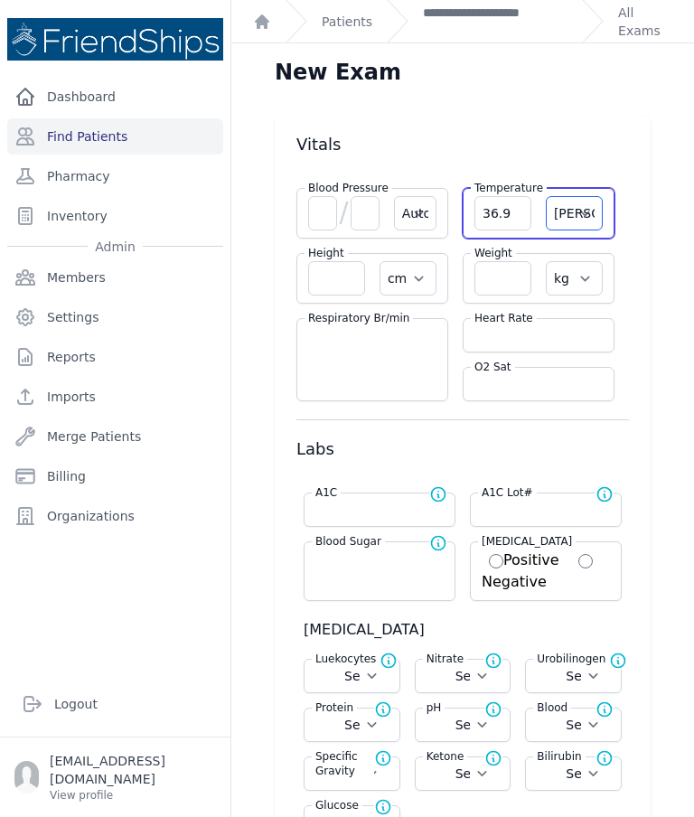
select select
select select "C"
select select "Automatic"
select select "cm"
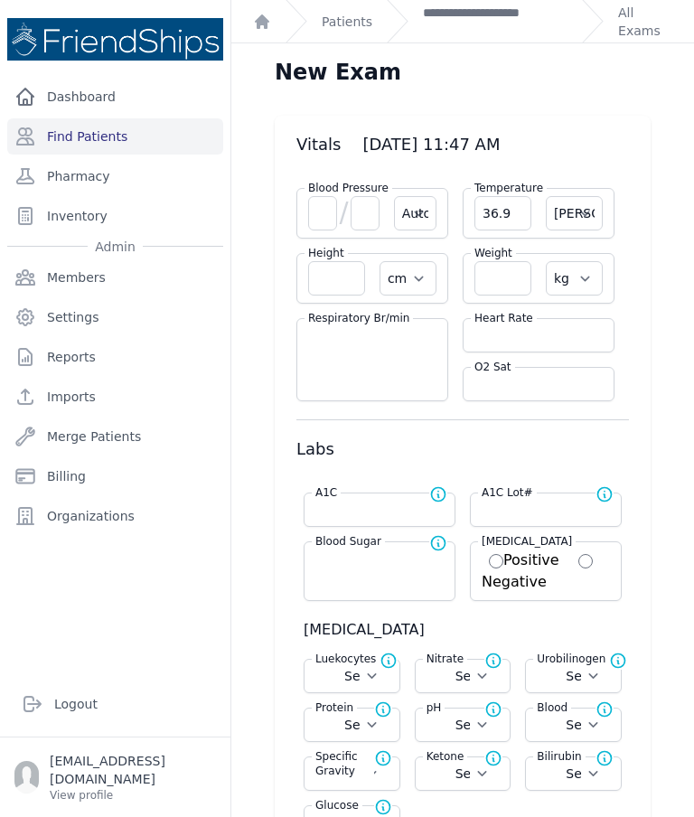
select select "kg"
select select
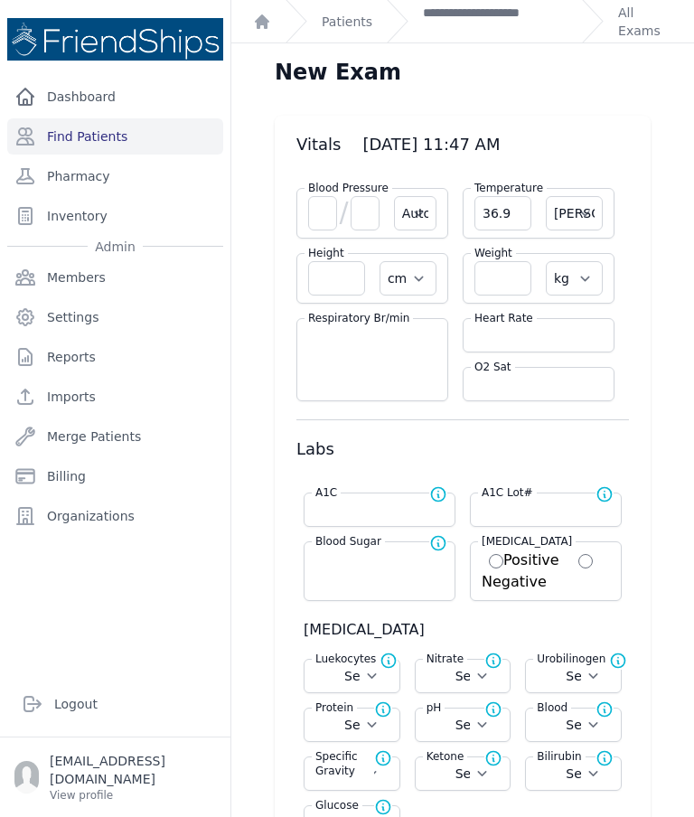
select select
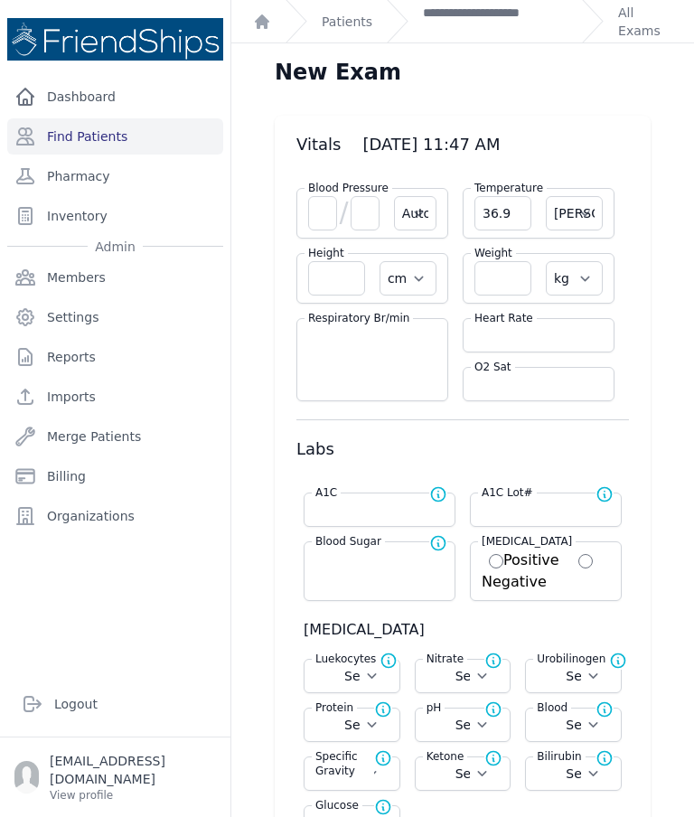
select select
click at [333, 217] on input "number" at bounding box center [322, 213] width 29 height 34
click at [482, 24] on link "**********" at bounding box center [495, 22] width 145 height 36
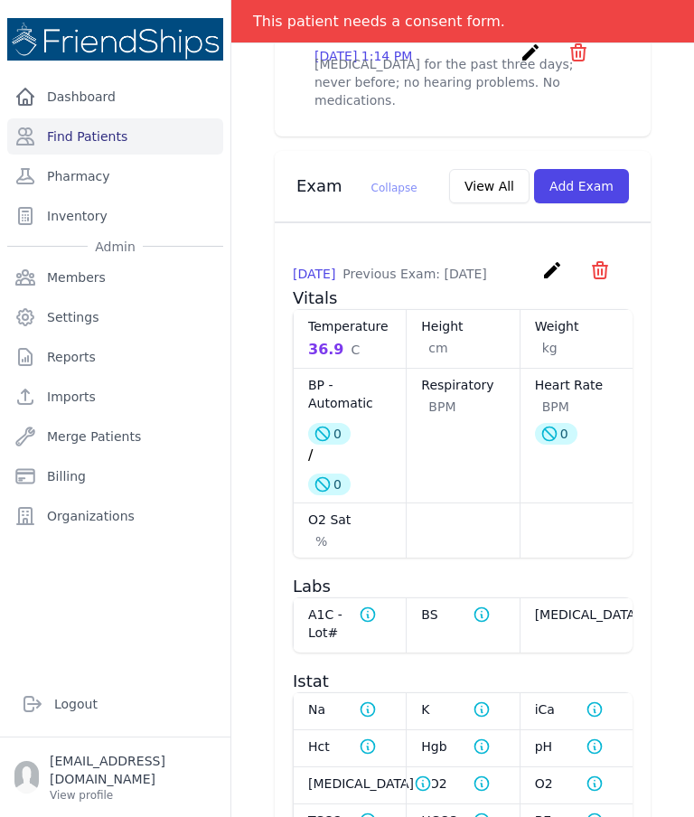
scroll to position [783, 0]
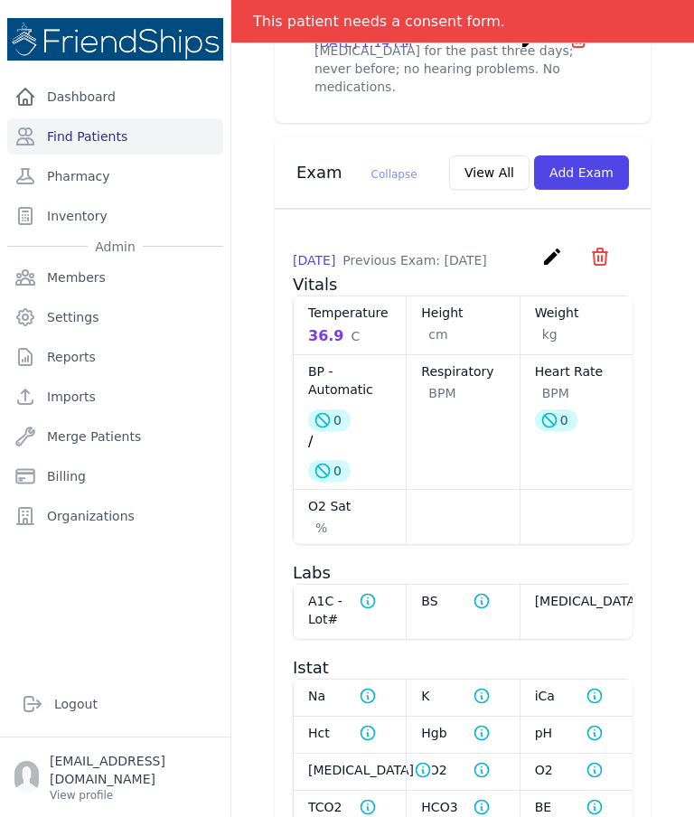
click at [548, 263] on icon "create" at bounding box center [552, 257] width 22 height 22
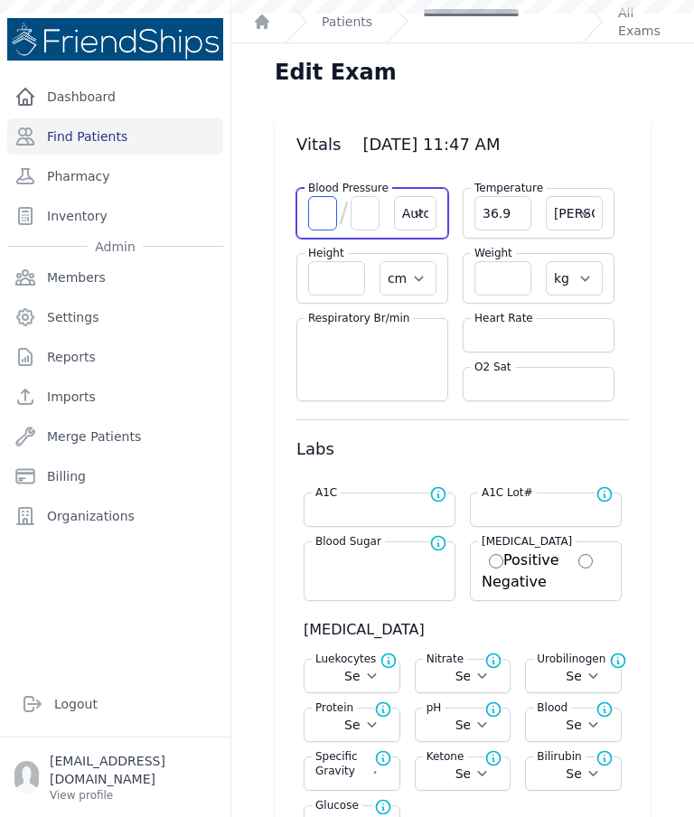
click at [328, 215] on input "number" at bounding box center [322, 213] width 29 height 34
type input "132"
click at [360, 221] on input "number" at bounding box center [365, 213] width 29 height 34
type input "76"
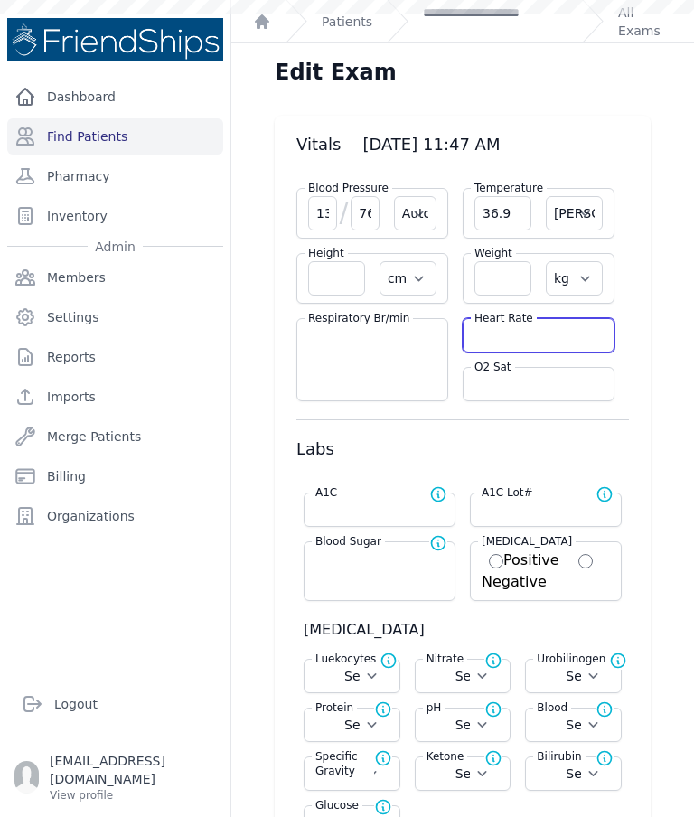
click at [538, 341] on input "number" at bounding box center [538, 335] width 128 height 18
type input "85"
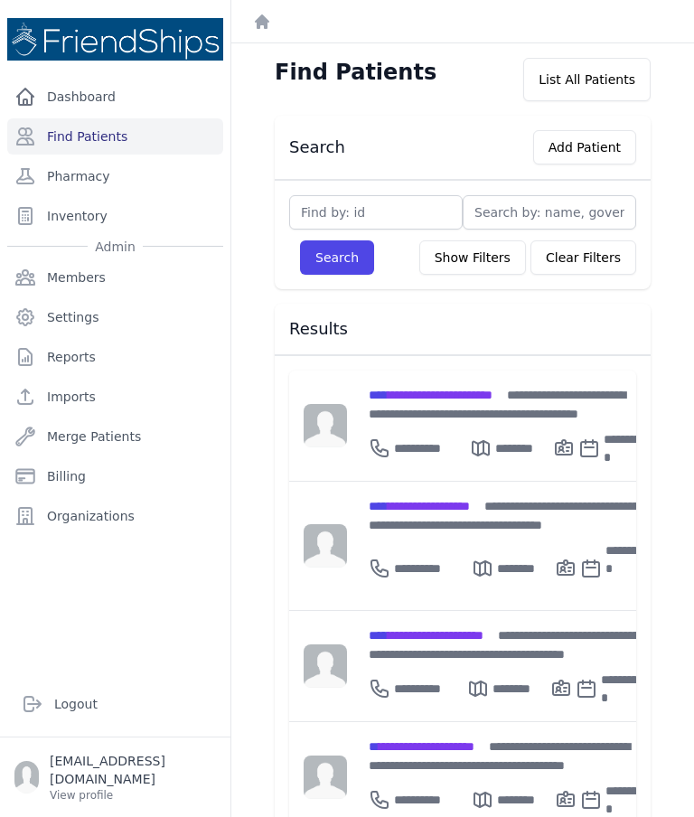
click at [566, 146] on button "Add Patient" at bounding box center [584, 147] width 103 height 34
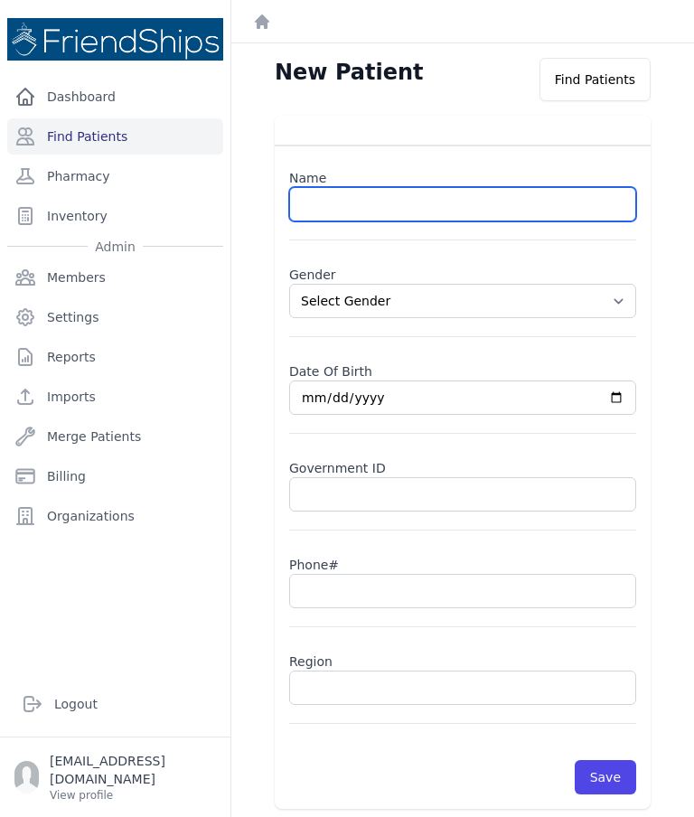
click at [504, 197] on input "text" at bounding box center [462, 204] width 347 height 34
click at [361, 220] on input "text" at bounding box center [462, 204] width 347 height 34
paste input "[PERSON_NAME]"
type input "[PERSON_NAME]"
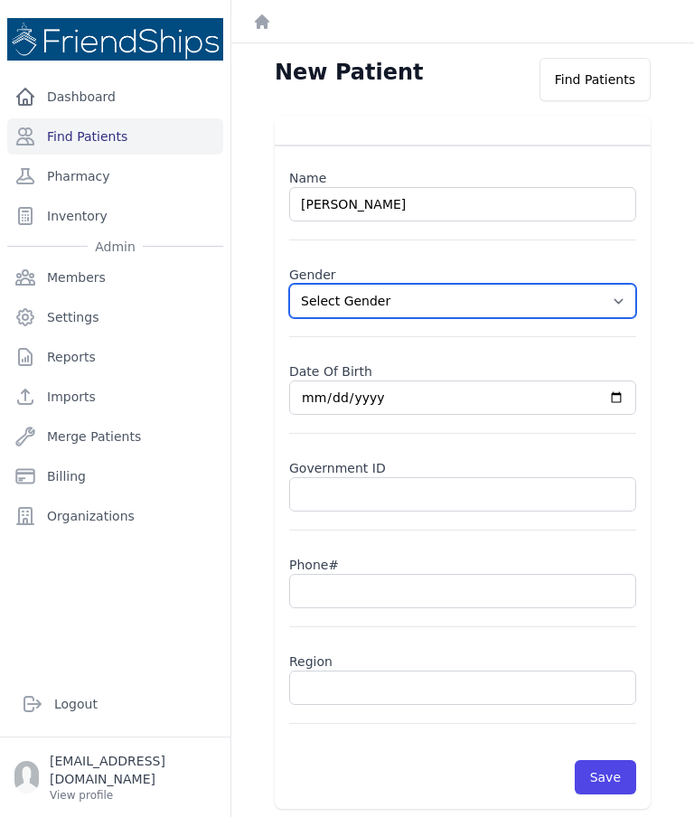
click at [622, 301] on select "Select Gender [DEMOGRAPHIC_DATA] [DEMOGRAPHIC_DATA]" at bounding box center [462, 301] width 347 height 34
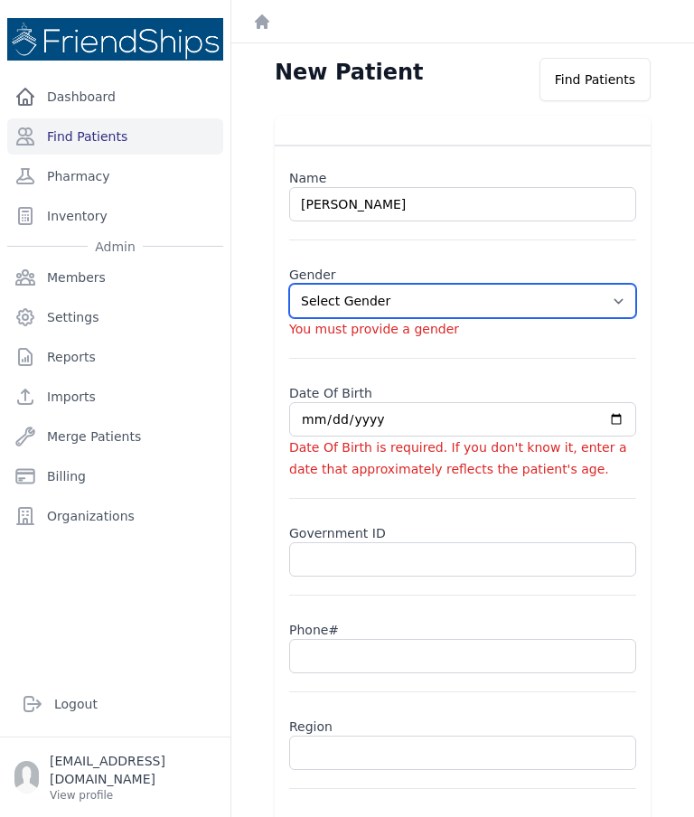
select select "[DEMOGRAPHIC_DATA]"
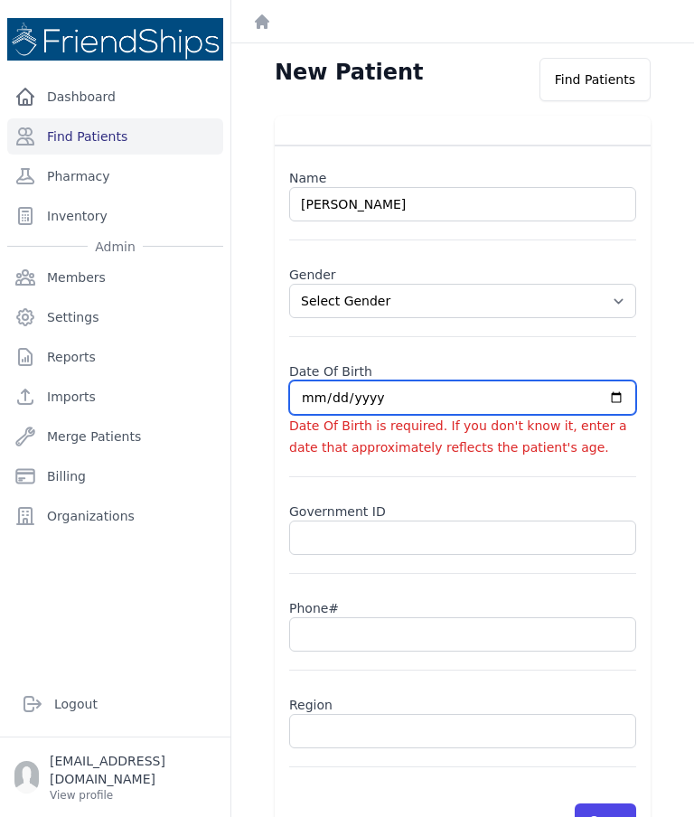
click at [379, 414] on input "date" at bounding box center [462, 397] width 347 height 34
type input "2025-09-16"
select select "female"
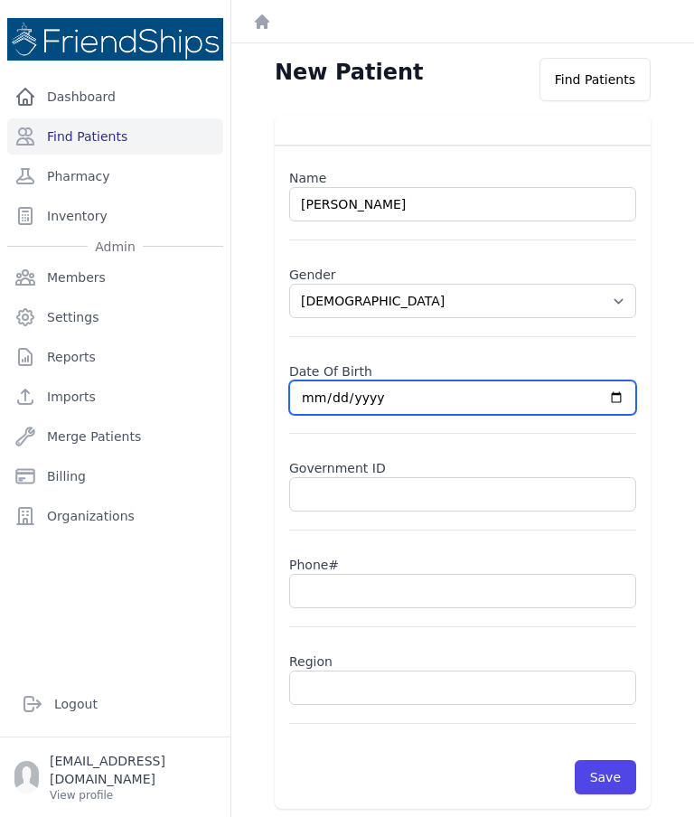
click at [376, 396] on input "2025-09-16" at bounding box center [462, 397] width 347 height 34
type input "1991-09-16"
select select "female"
type input "1987-09-16"
select select "female"
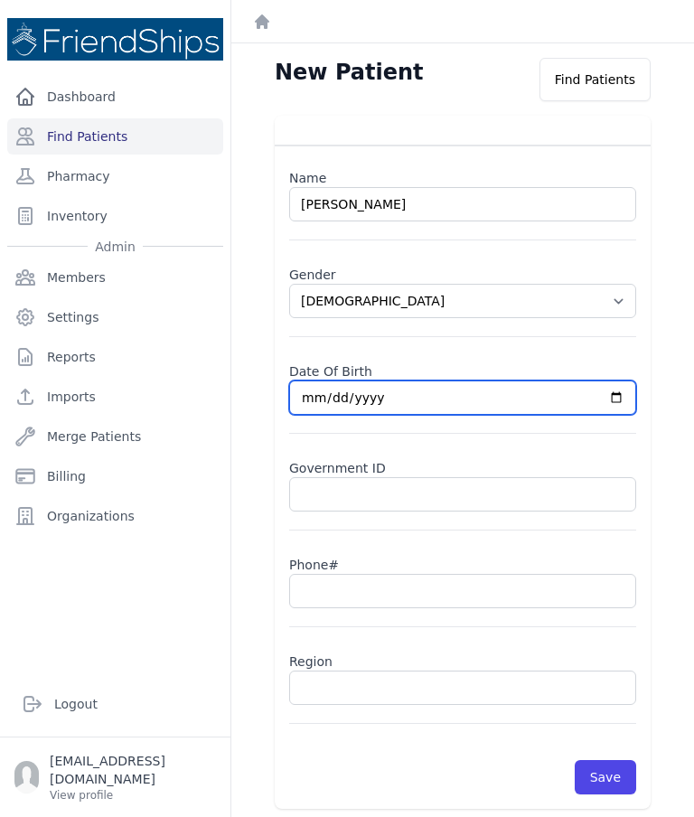
type input "1984-09-16"
select select "female"
type input "1961-09-16"
select select "female"
type input "1961-01-16"
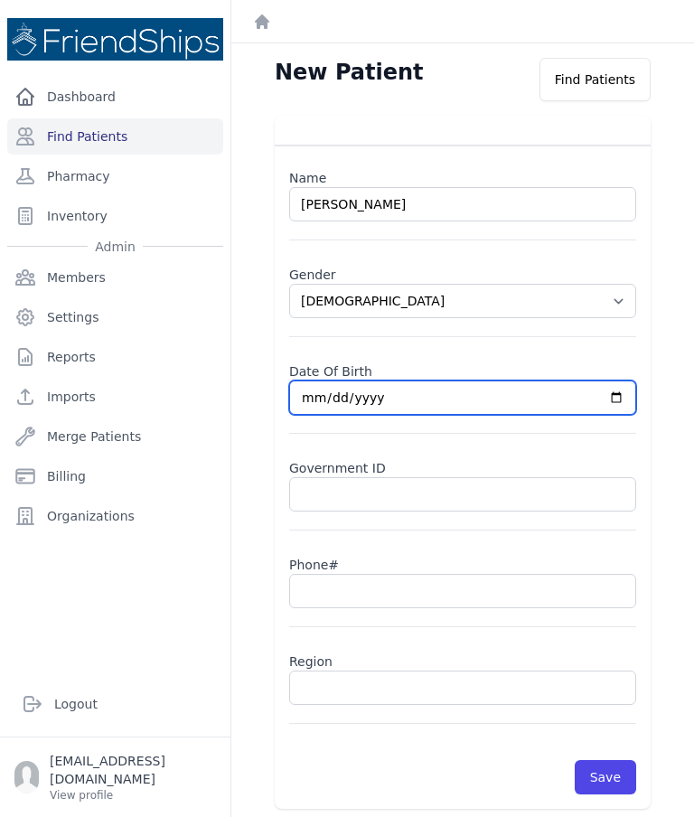
select select "female"
type input "1961-01-01"
select select "female"
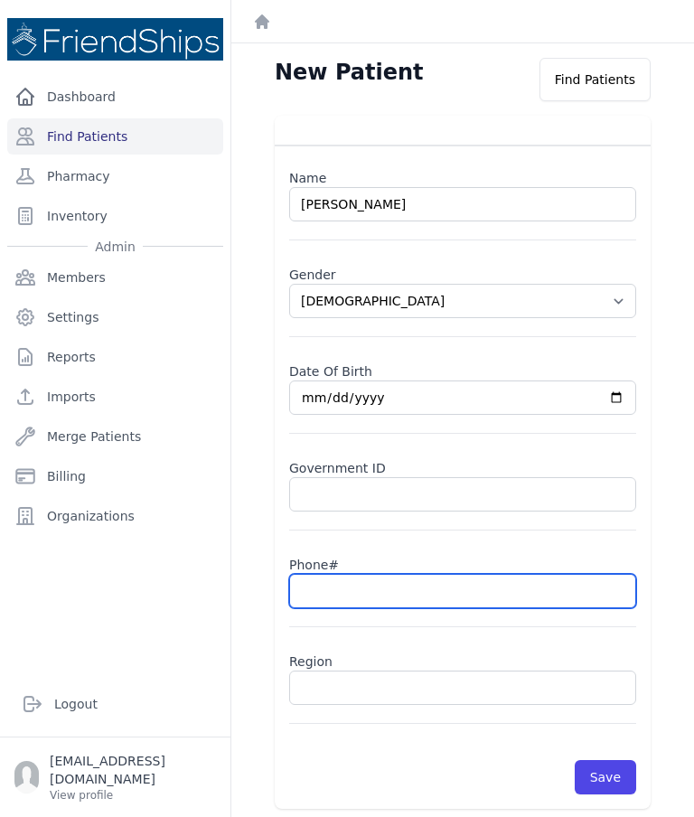
click at [412, 585] on input "text" at bounding box center [462, 591] width 347 height 34
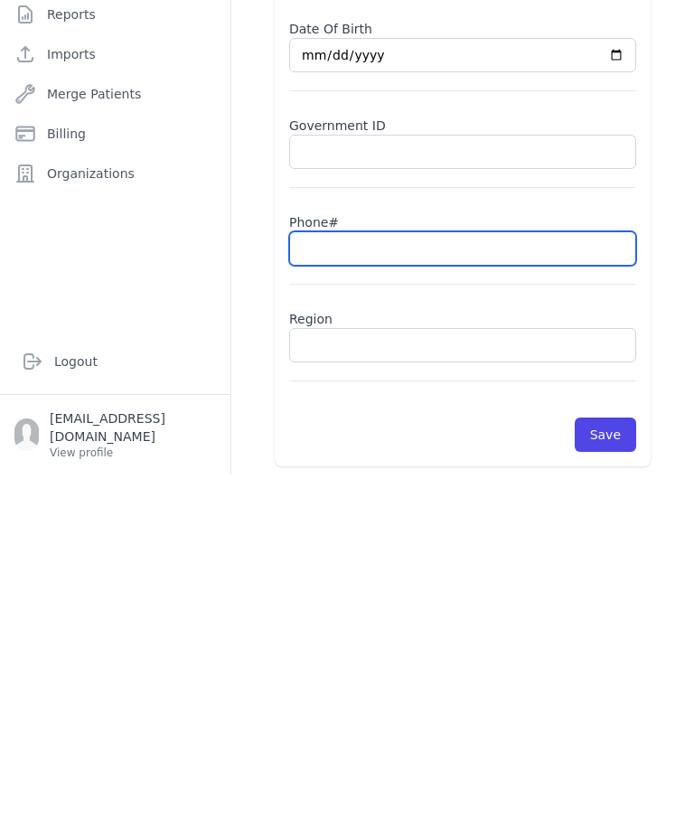
scroll to position [72, 0]
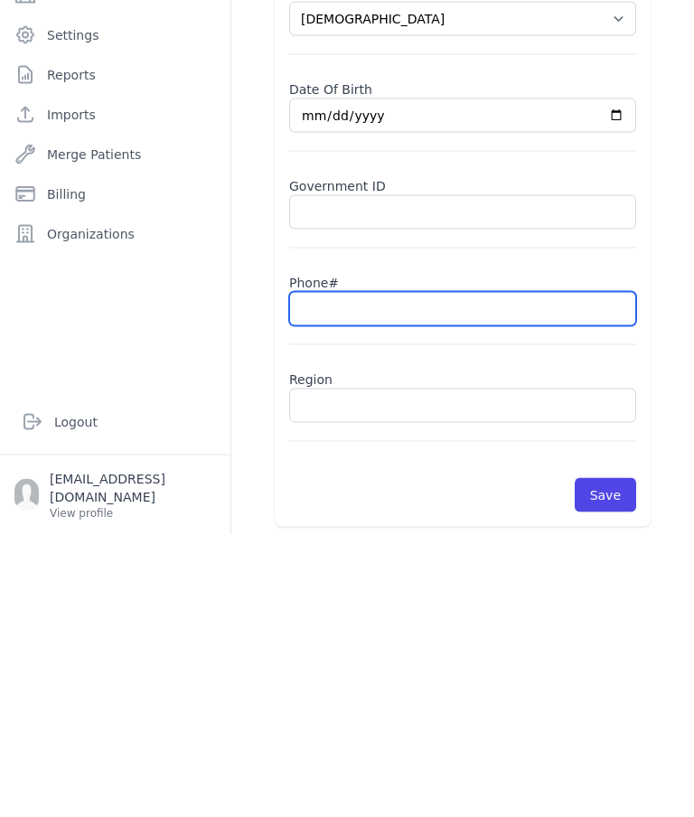
paste input "0993866383"
type input "0993866383"
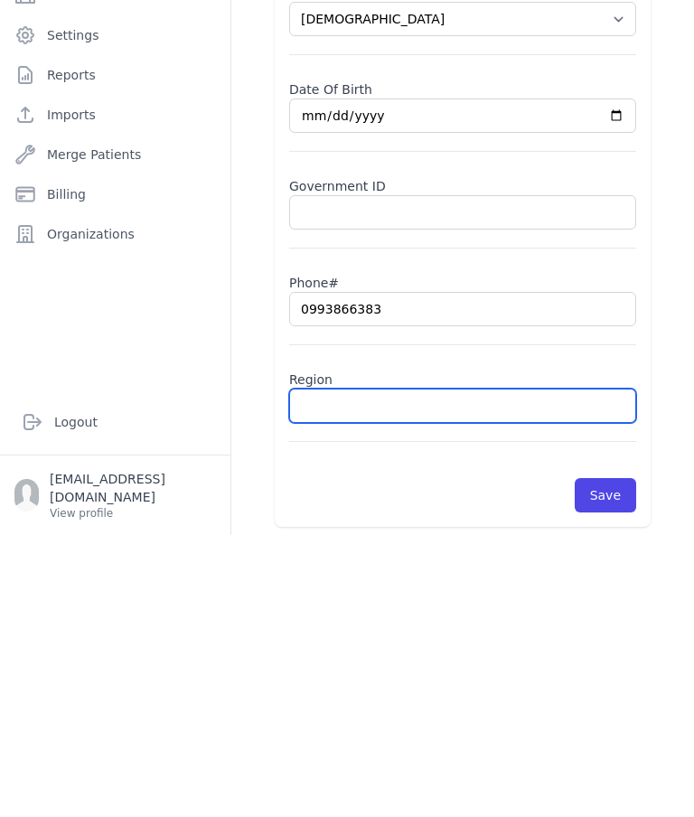
click at [426, 670] on input "text" at bounding box center [462, 687] width 347 height 34
select select "female"
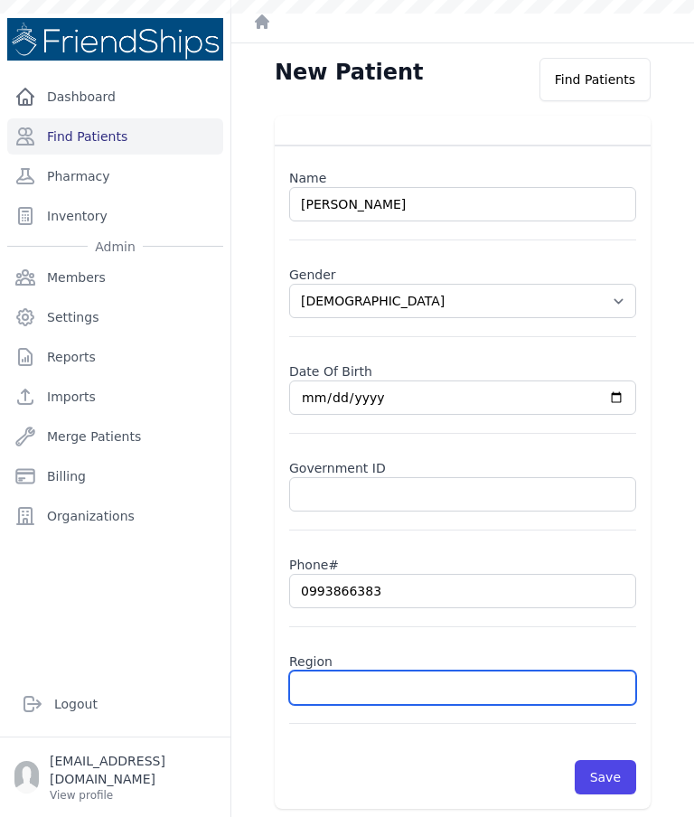
click at [405, 670] on input "text" at bounding box center [462, 687] width 347 height 34
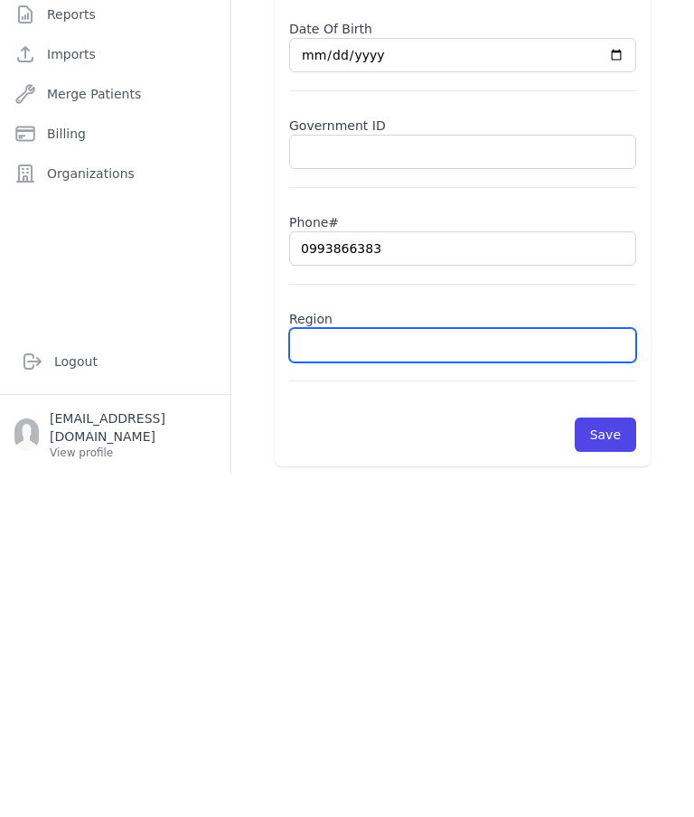
paste input "Samadaniah"
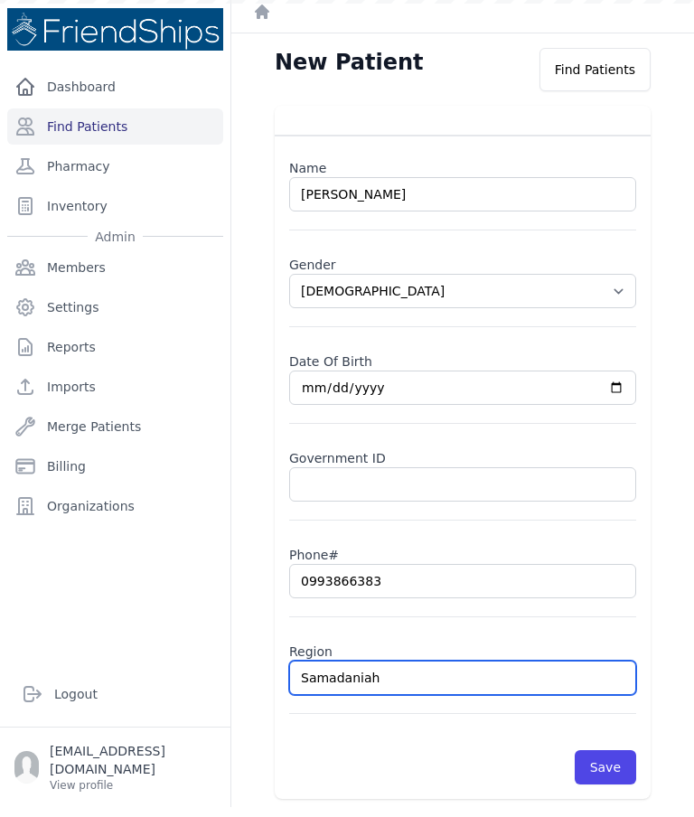
scroll to position [0, 0]
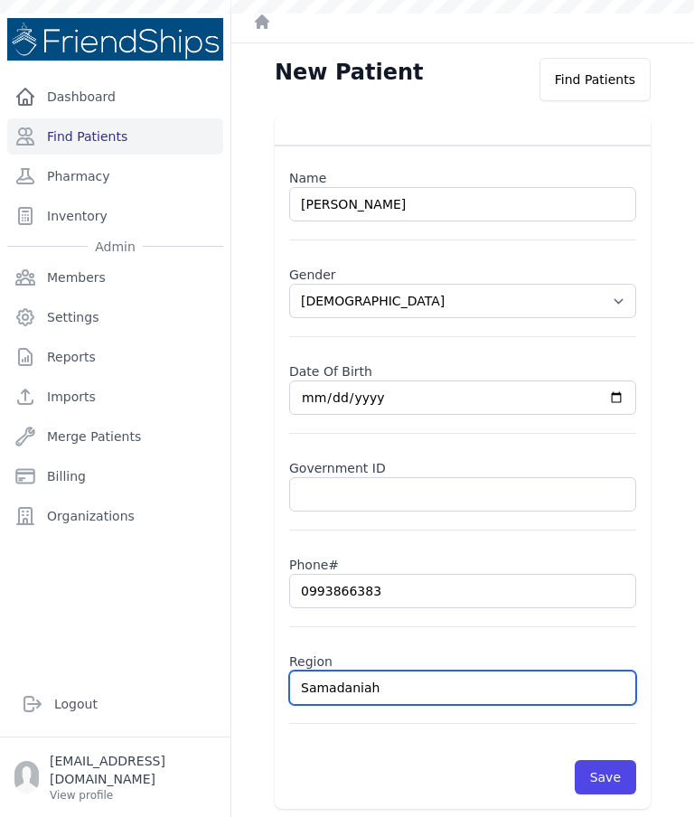
type input "Samadaniah"
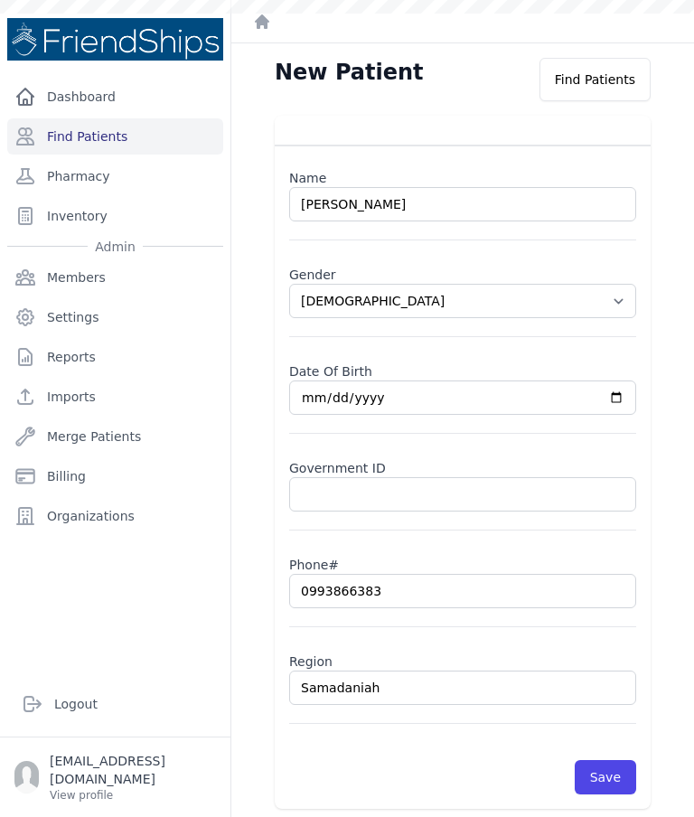
scroll to position [72, 0]
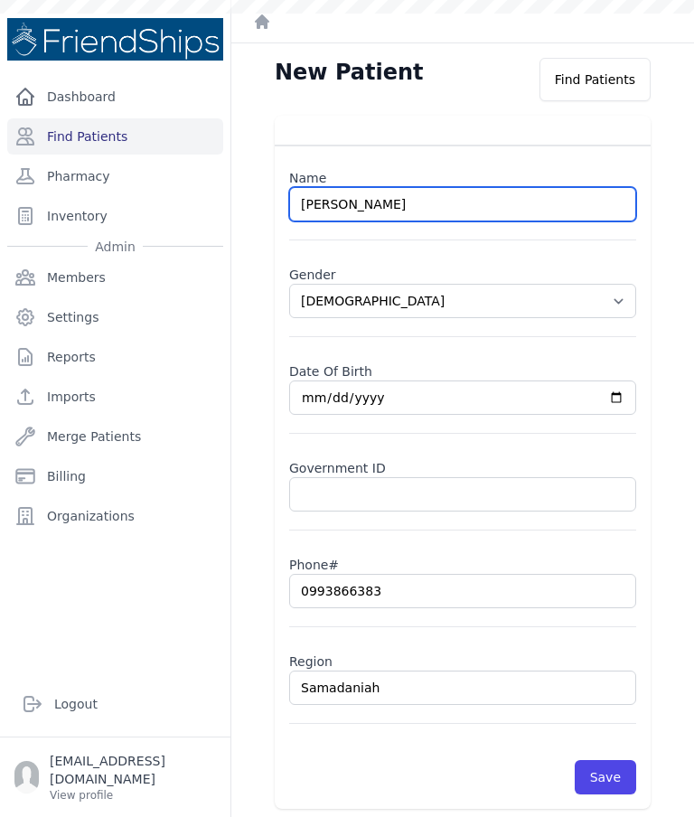
click at [330, 187] on input "Omar Saleh Diab" at bounding box center [462, 204] width 347 height 34
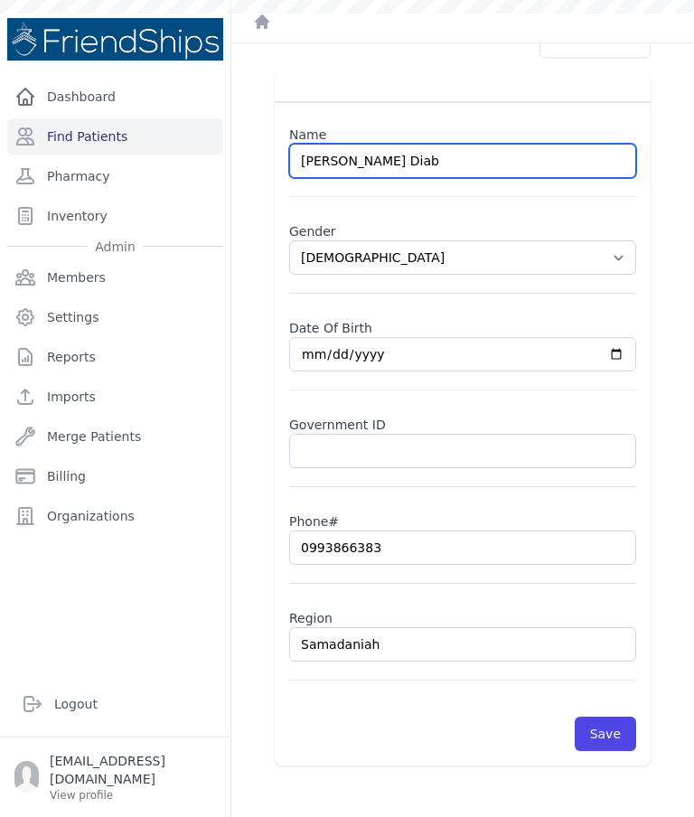
scroll to position [43, 0]
click at [377, 144] on input "Mara Saleh Diab" at bounding box center [462, 161] width 347 height 34
type input "[PERSON_NAME]"
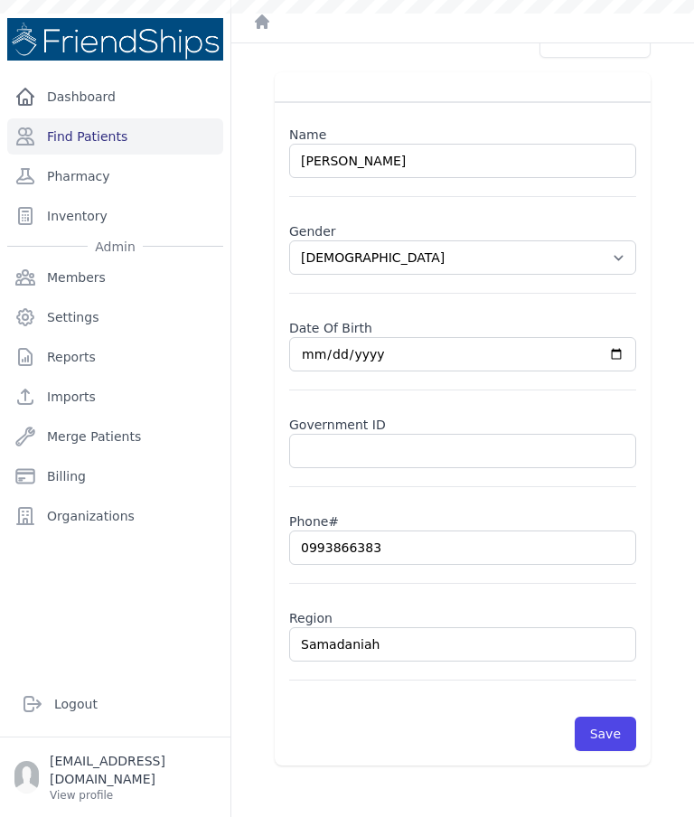
click at [380, 240] on select "Select Gender Male Female" at bounding box center [462, 257] width 347 height 34
click at [612, 716] on button "Save" at bounding box center [605, 733] width 61 height 34
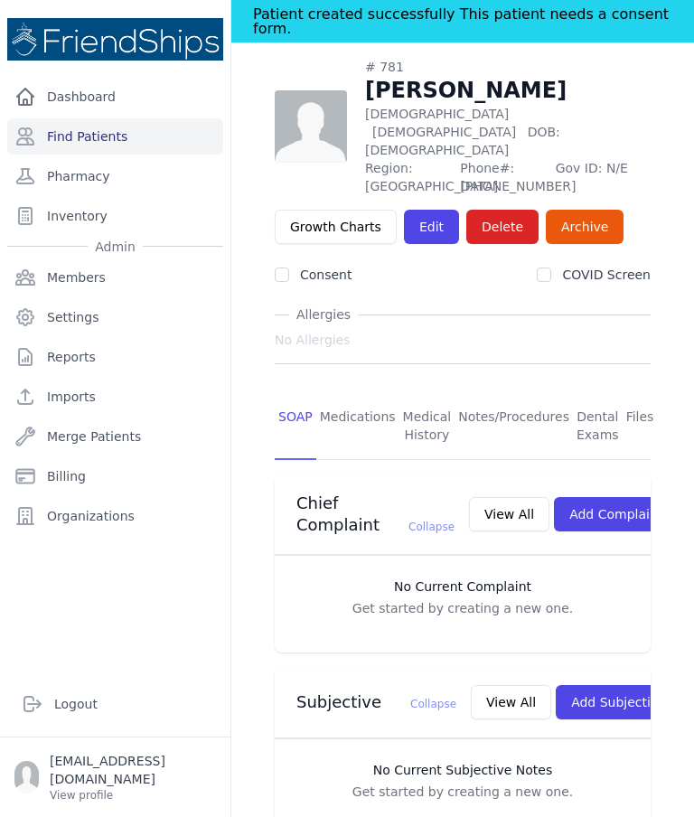
click at [311, 90] on div "# 781 Mara Saleh Dhiab Female 64 Years Old DOB: 1961-Jan-01 Region: Samadaniah …" at bounding box center [463, 151] width 376 height 186
click at [414, 210] on link "Edit" at bounding box center [431, 227] width 55 height 34
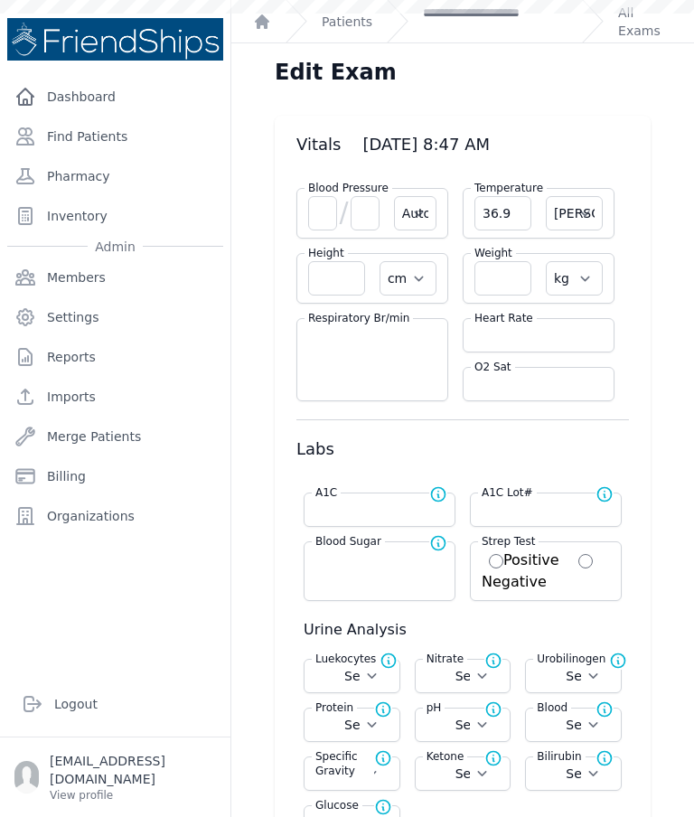
select select "Automatic"
select select "C"
select select "cm"
select select "kg"
select select
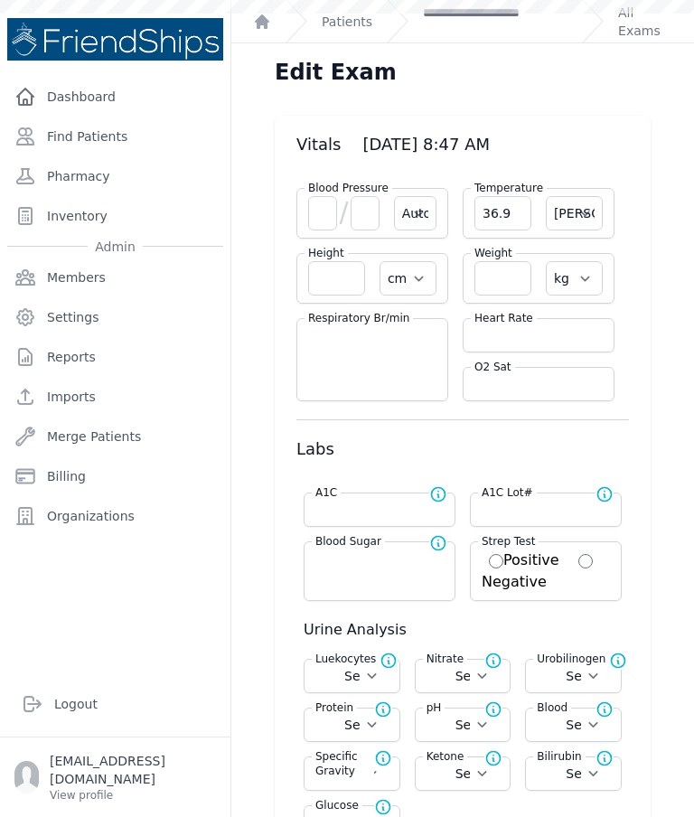
select select
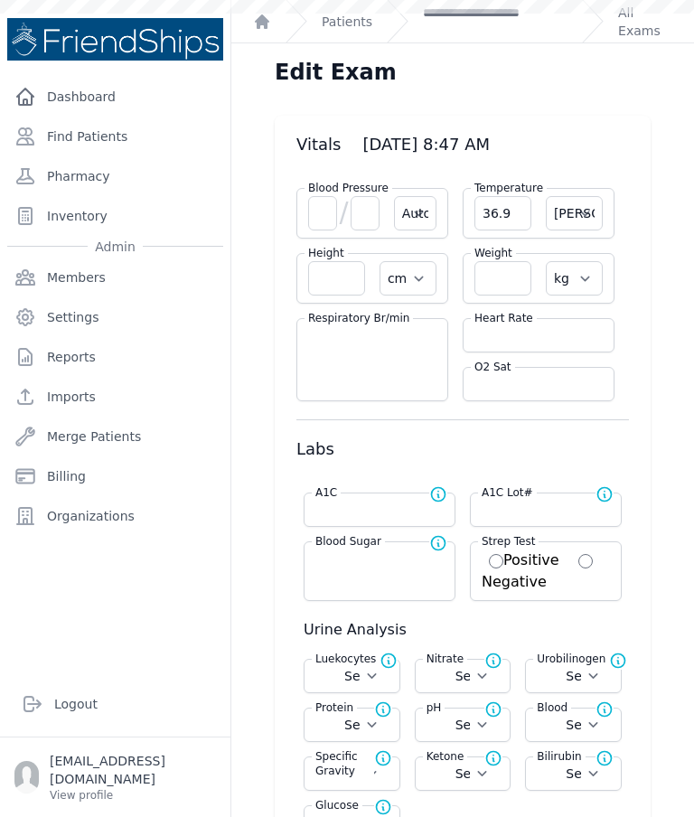
select select
click at [314, 209] on input "number" at bounding box center [322, 213] width 29 height 34
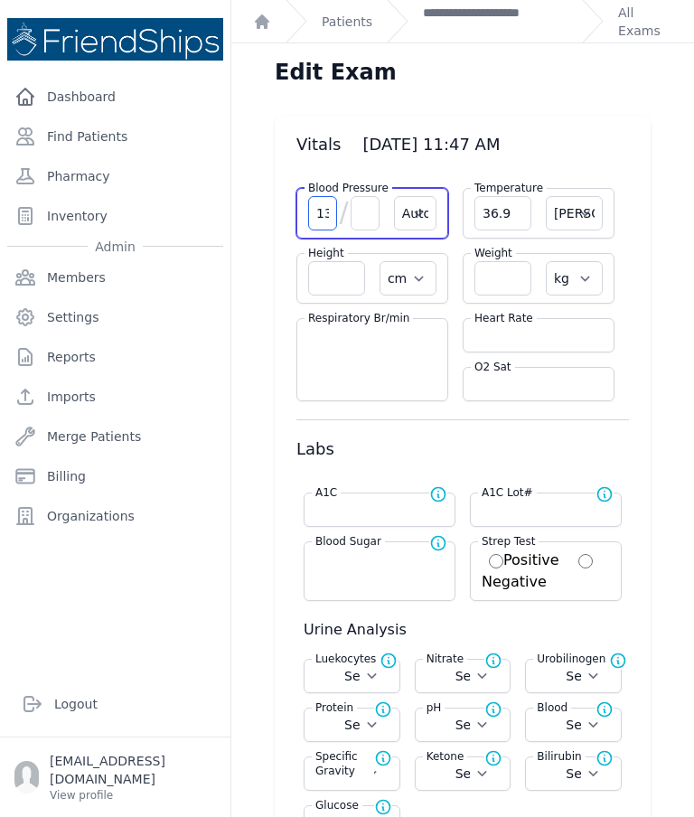
type input "132"
click at [350, 231] on div "Blood Pressure 132 / Automatic Manual" at bounding box center [372, 213] width 152 height 51
select select "Automatic"
select select "C"
select select "cm"
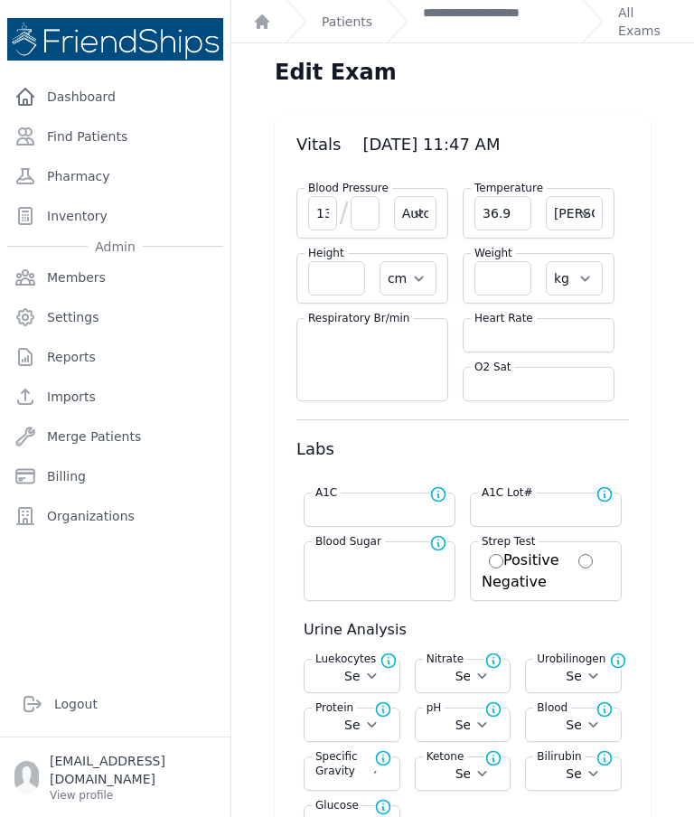
select select "kg"
select select
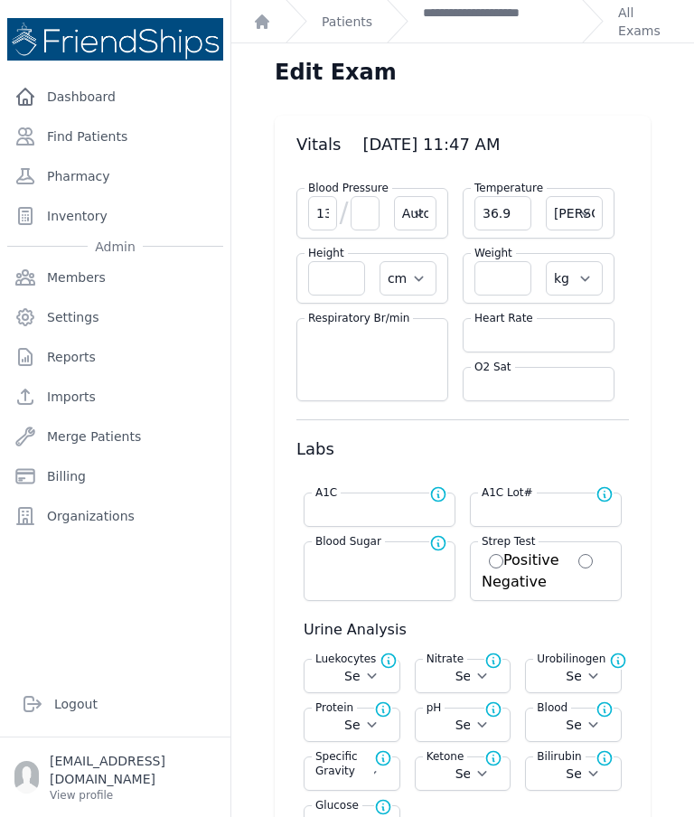
select select
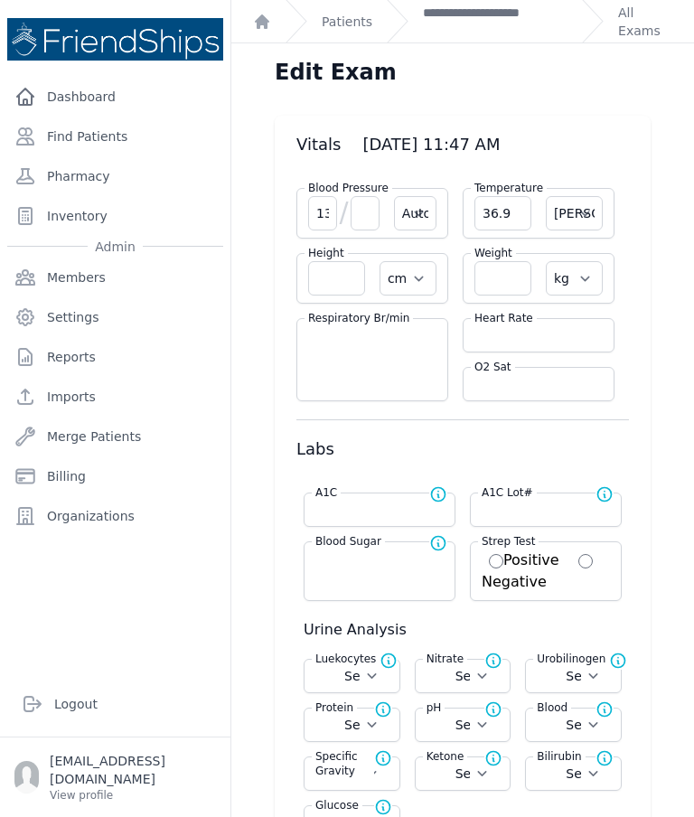
select select
click at [366, 220] on input "number" at bounding box center [365, 213] width 29 height 34
type input "76"
click at [532, 334] on input "number" at bounding box center [538, 335] width 128 height 18
type input "85"
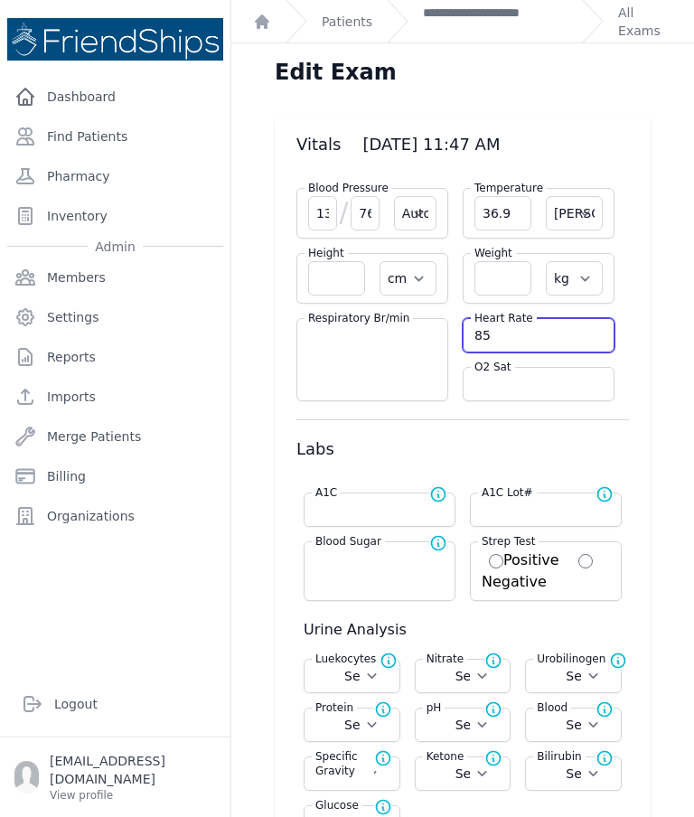
select select "Automatic"
select select "C"
select select "cm"
select select "kg"
select select
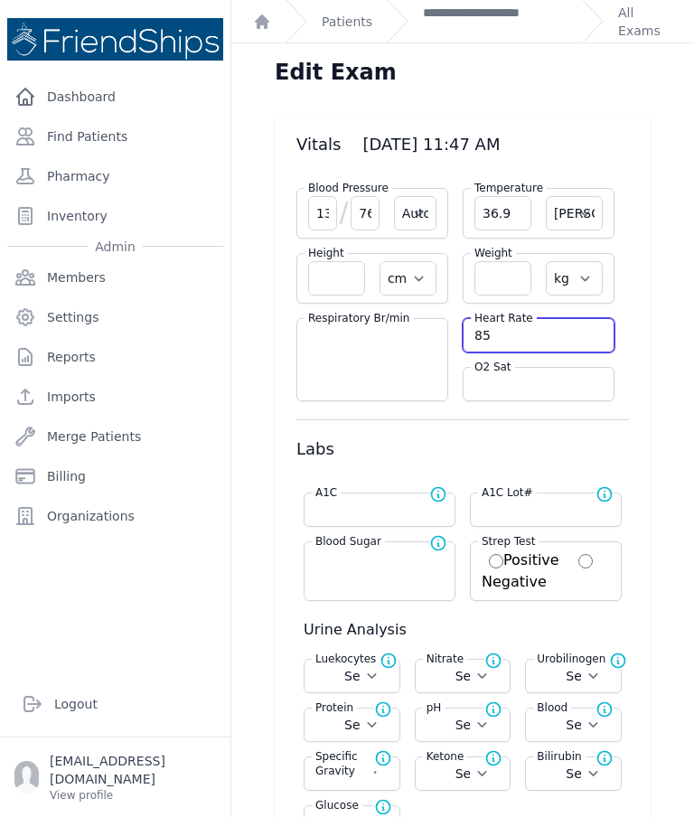
select select
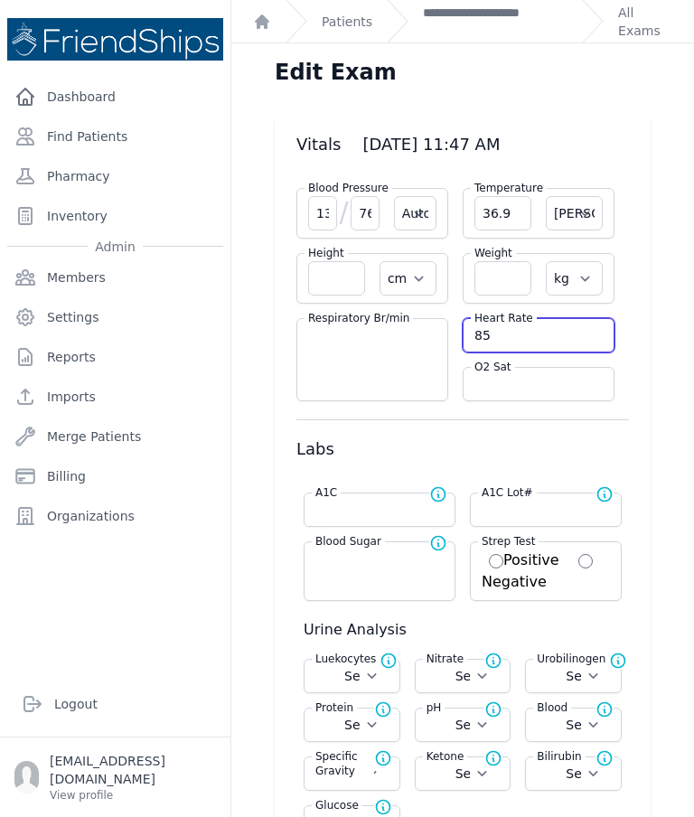
select select
type input "85"
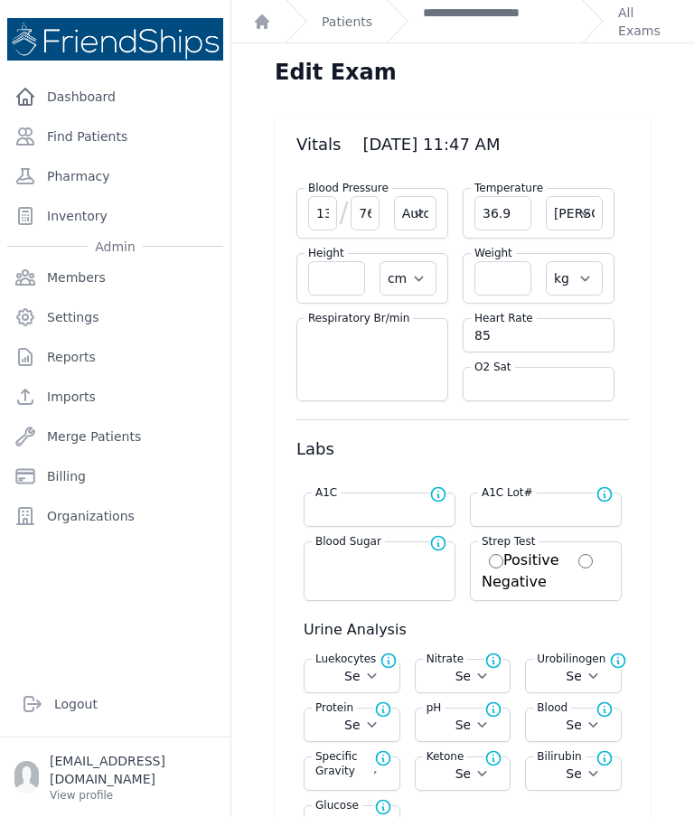
click at [509, 282] on input "number" at bounding box center [502, 278] width 57 height 34
type input "85"
select select "Automatic"
select select "C"
select select "cm"
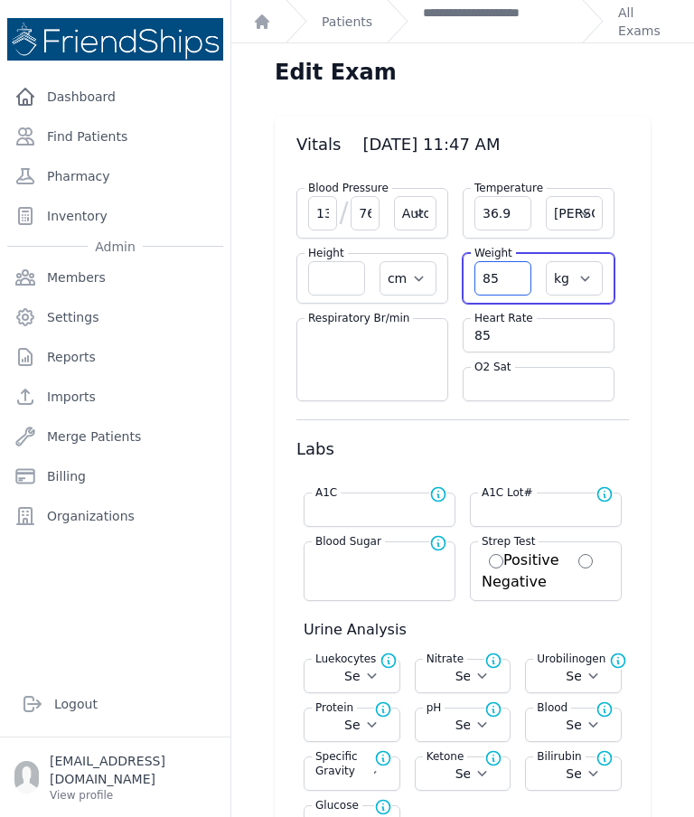
select select "kg"
select select
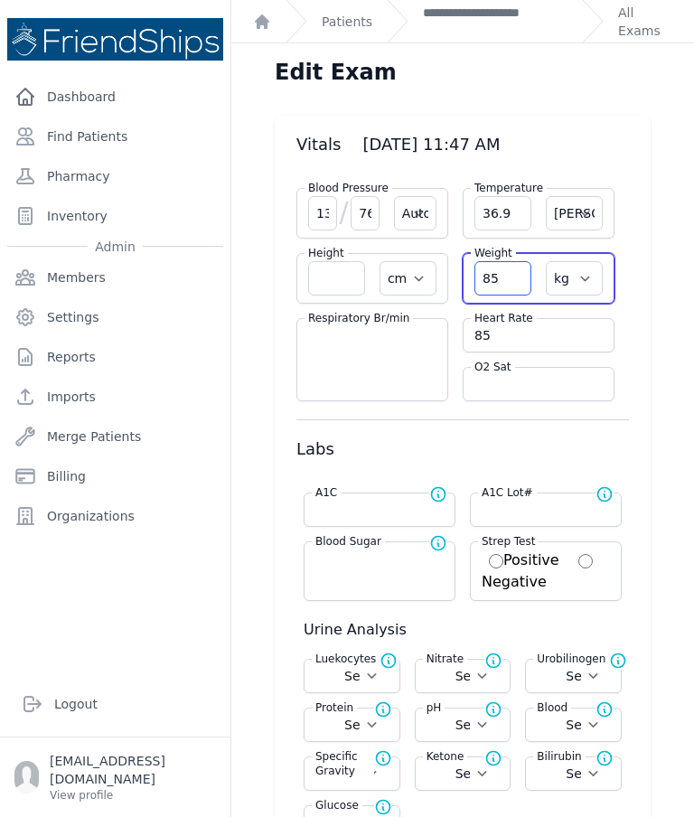
select select
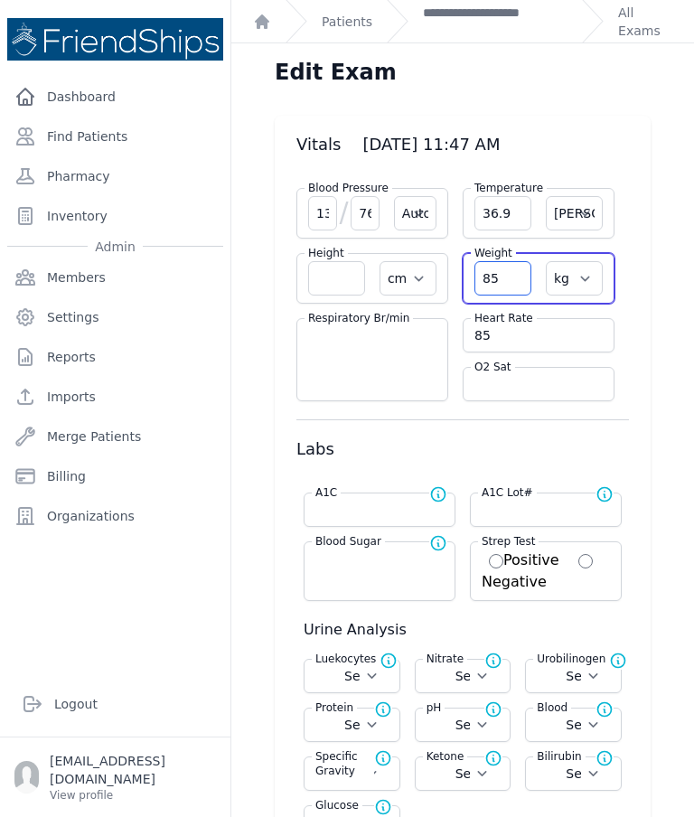
select select
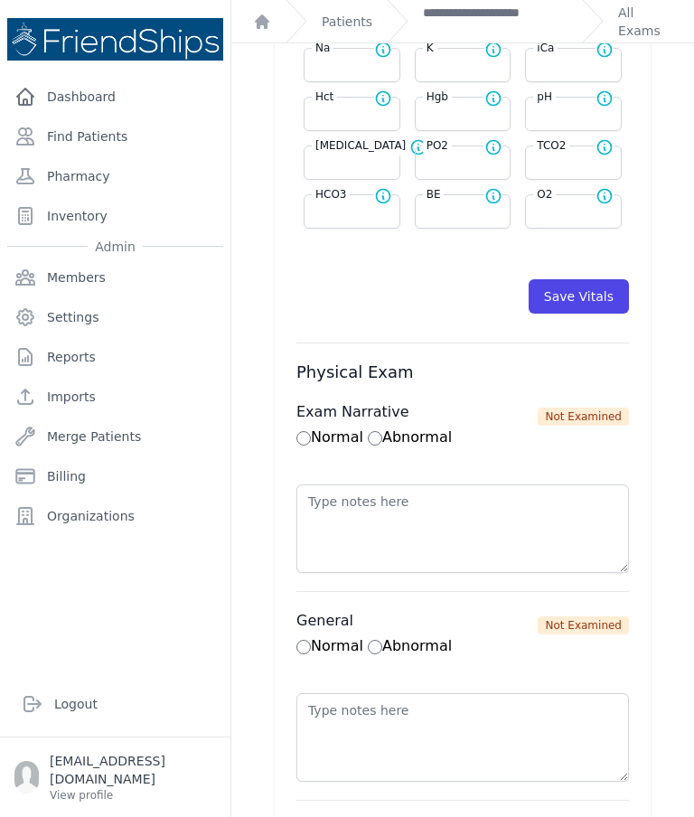
scroll to position [877, 0]
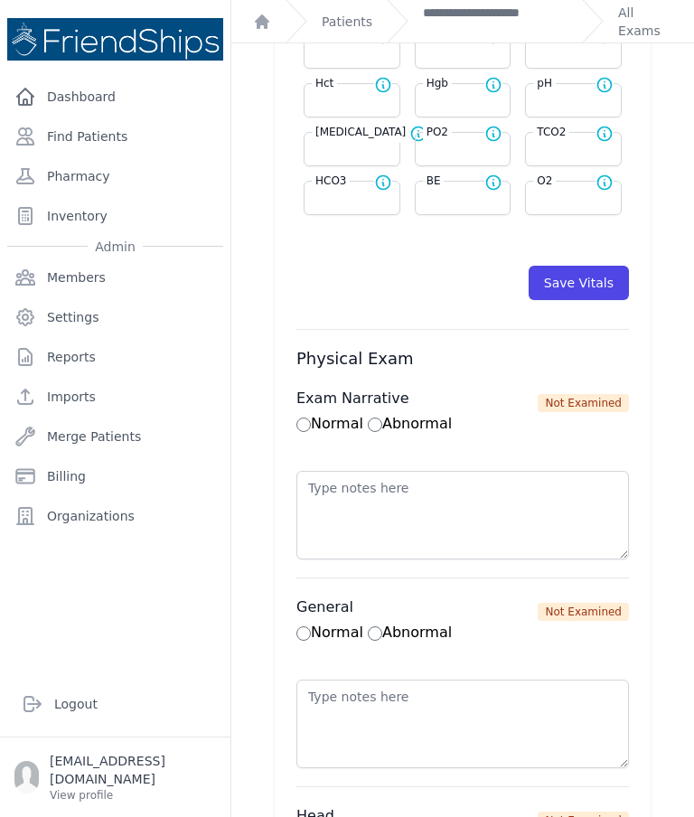
type input "85.5"
click at [596, 291] on button "Save Vitals" at bounding box center [578, 283] width 100 height 34
select select "Automatic"
select select "C"
select select "cm"
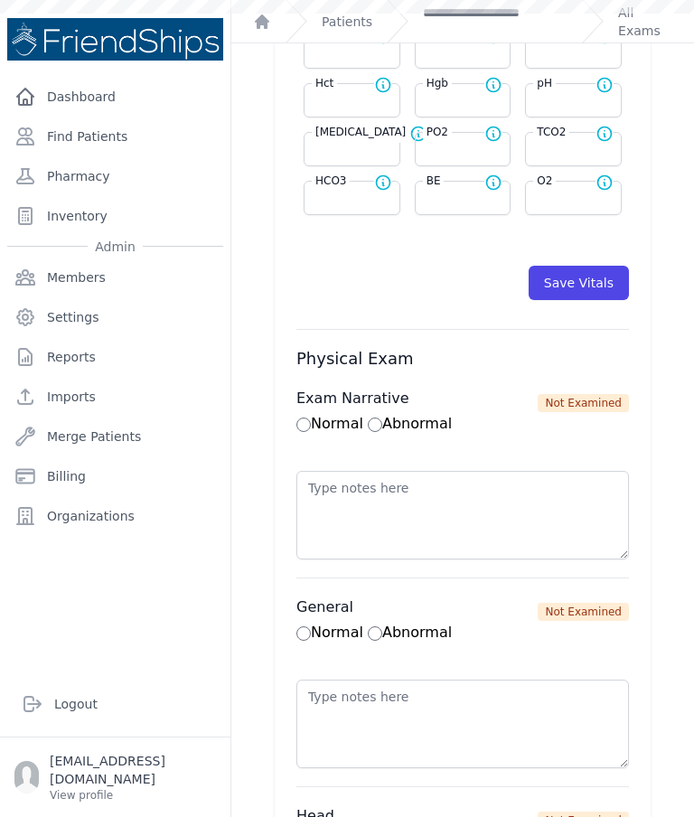
select select "kg"
select select
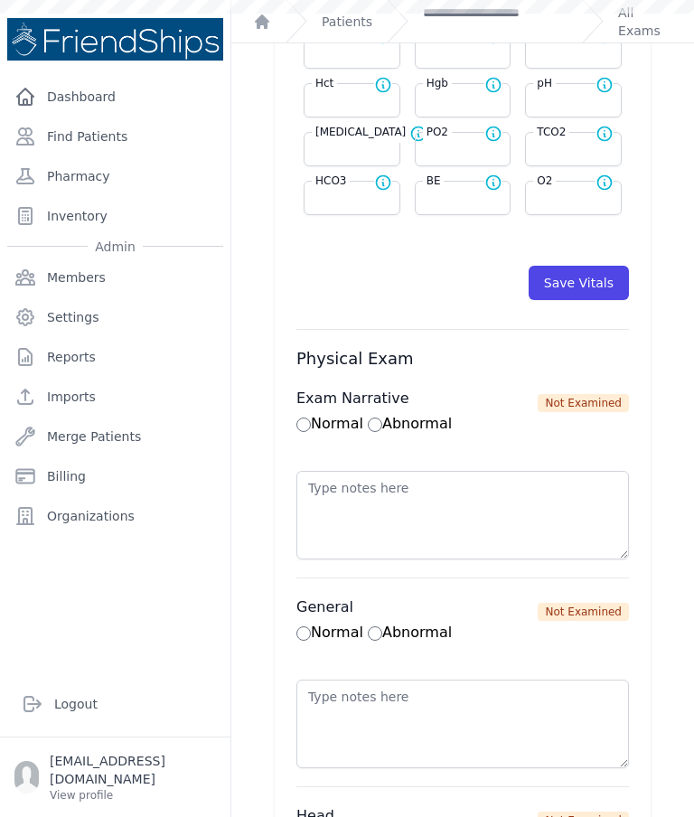
select select
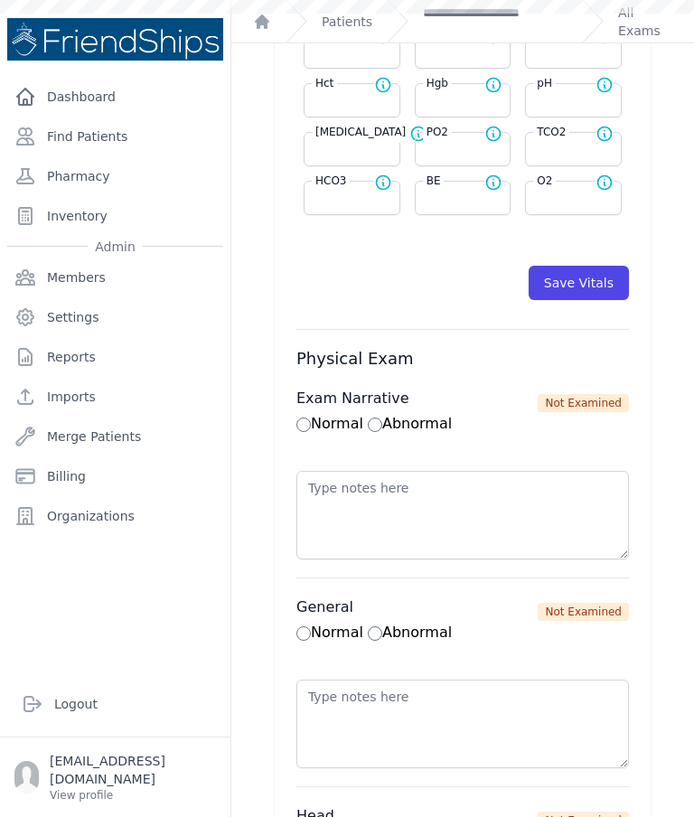
select select
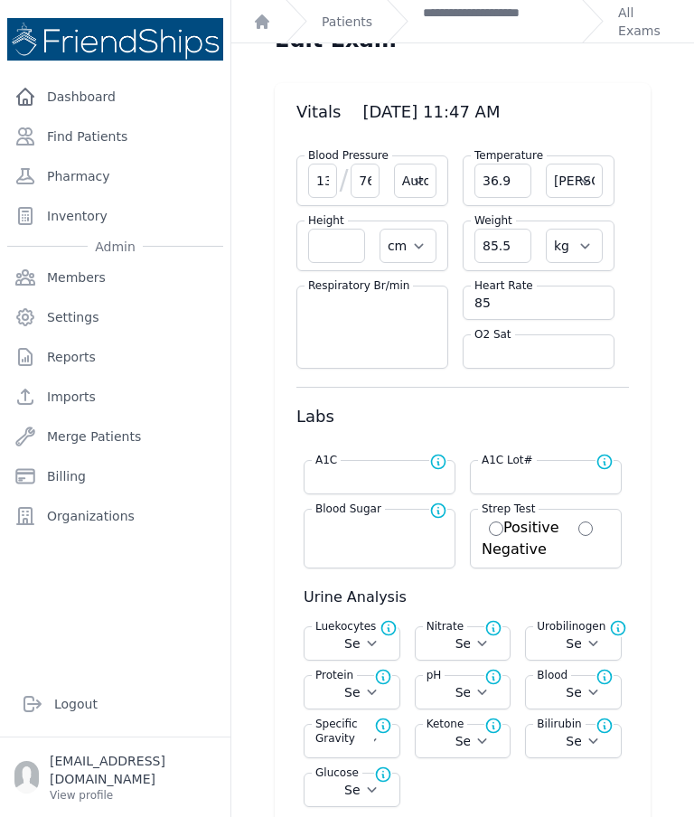
scroll to position [25, 0]
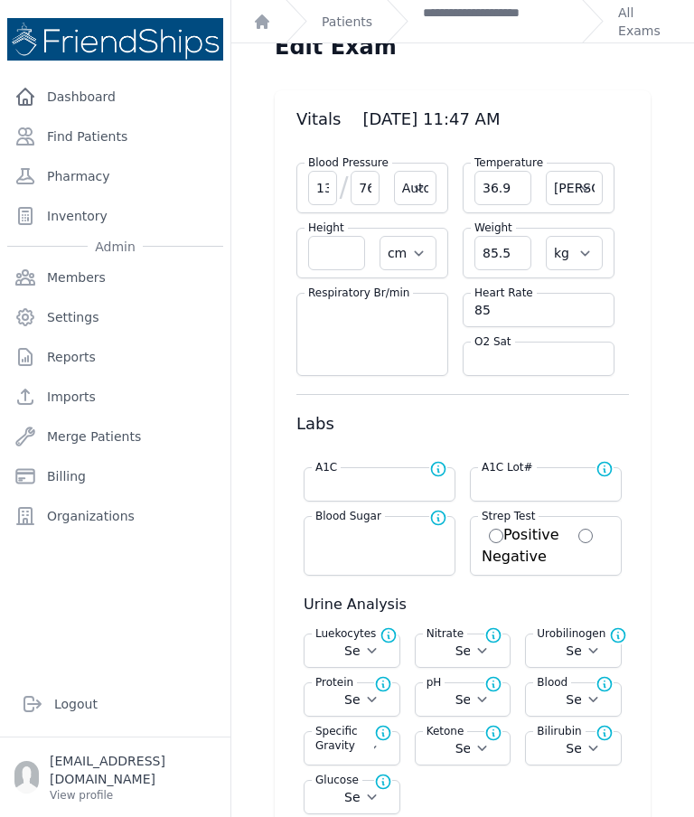
click at [474, 23] on link "**********" at bounding box center [495, 22] width 145 height 36
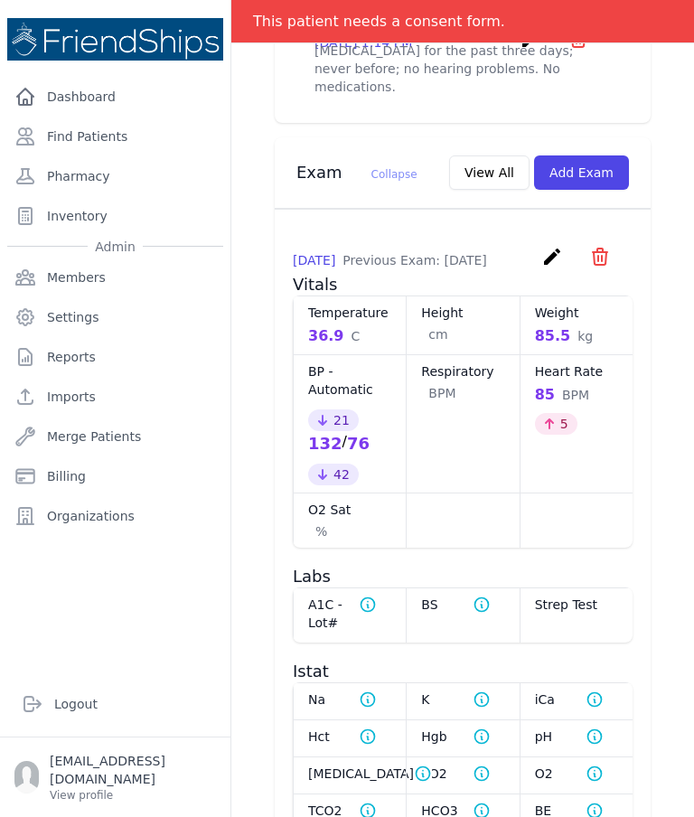
scroll to position [785, 0]
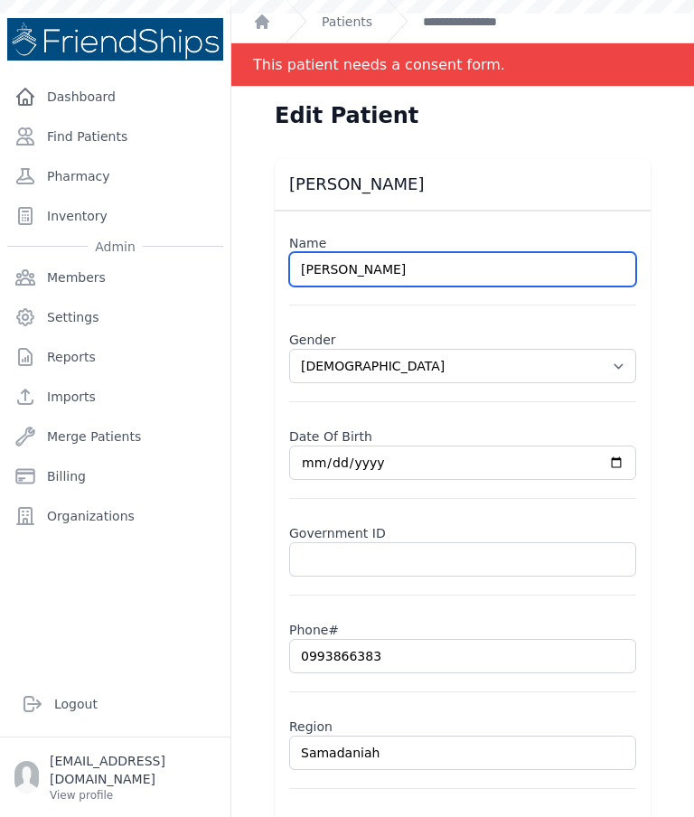
click at [320, 273] on input "[PERSON_NAME]" at bounding box center [462, 269] width 347 height 34
click at [318, 265] on input "[PERSON_NAME]" at bounding box center [462, 269] width 347 height 34
select select "[DEMOGRAPHIC_DATA]"
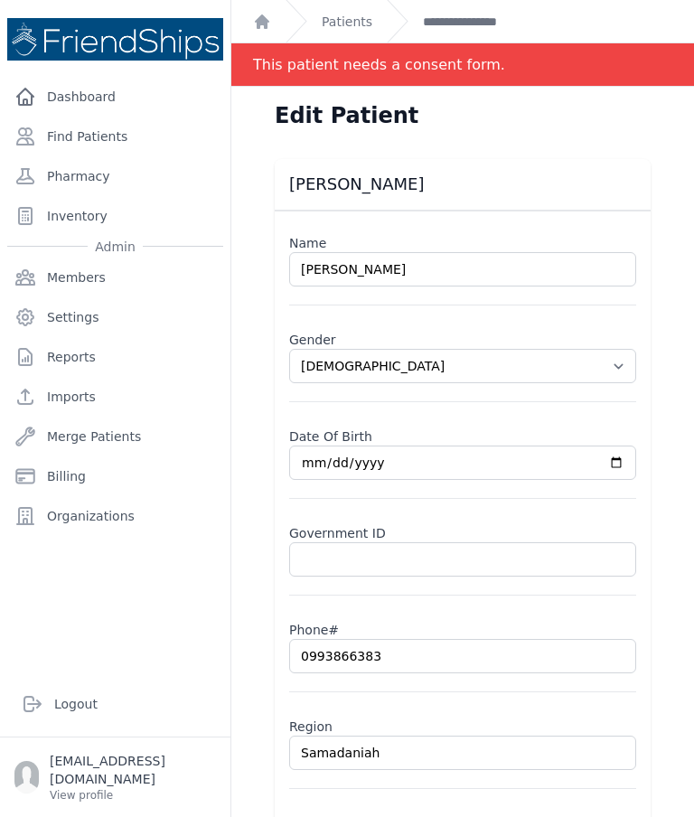
type input "[PERSON_NAME]"
click at [668, 343] on div "[PERSON_NAME] Name [PERSON_NAME] Gender Select Gender [DEMOGRAPHIC_DATA] [DEMOG…" at bounding box center [463, 516] width 434 height 715
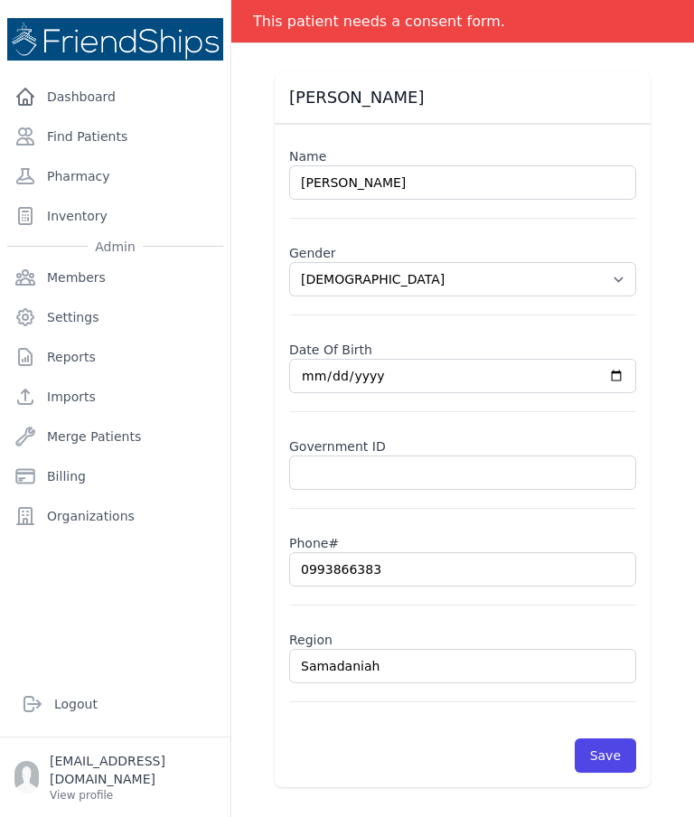
select select "[DEMOGRAPHIC_DATA]"
click at [605, 754] on button "Save" at bounding box center [605, 755] width 61 height 34
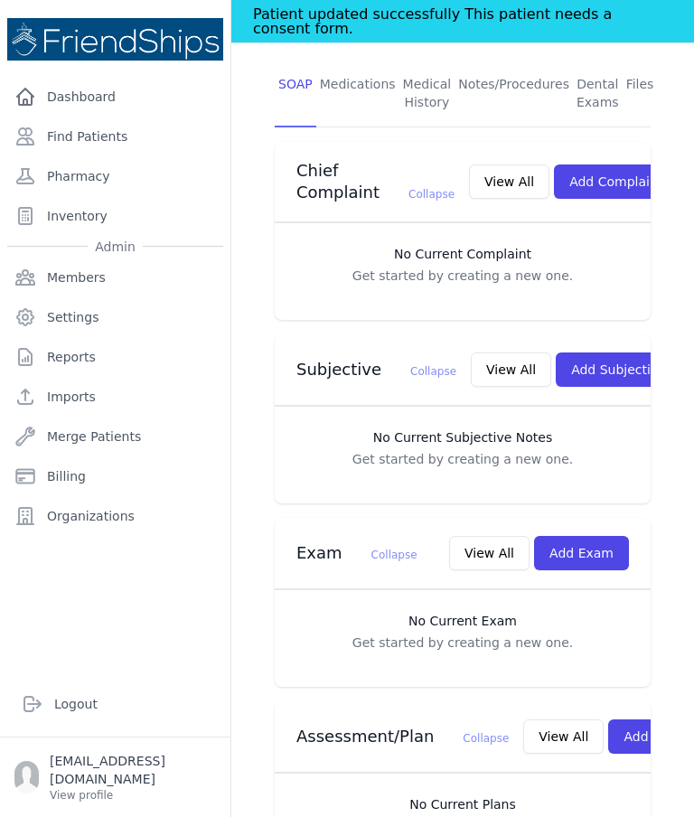
scroll to position [375, 0]
click at [587, 537] on button "Add Exam" at bounding box center [581, 554] width 95 height 34
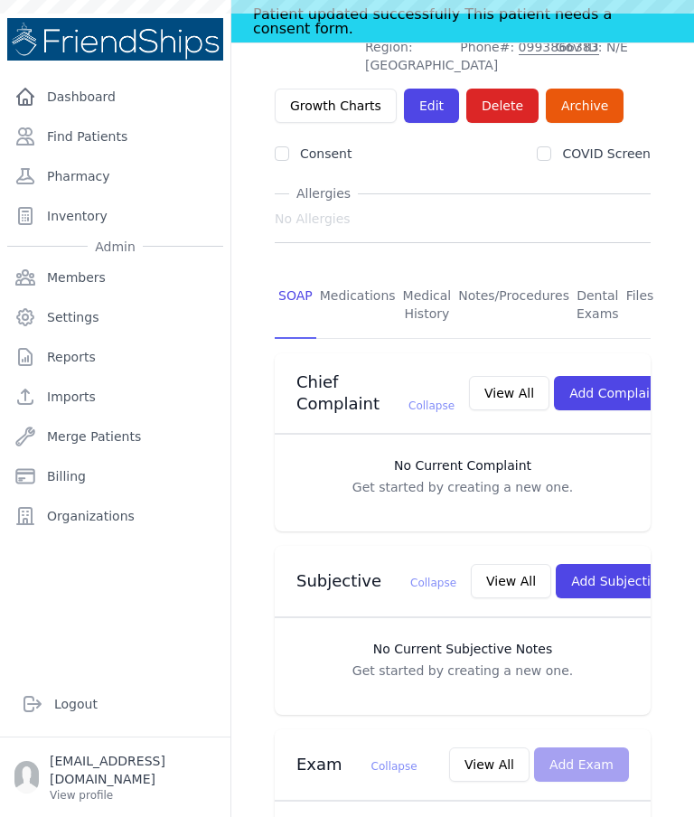
scroll to position [165, 0]
